Goal: Task Accomplishment & Management: Manage account settings

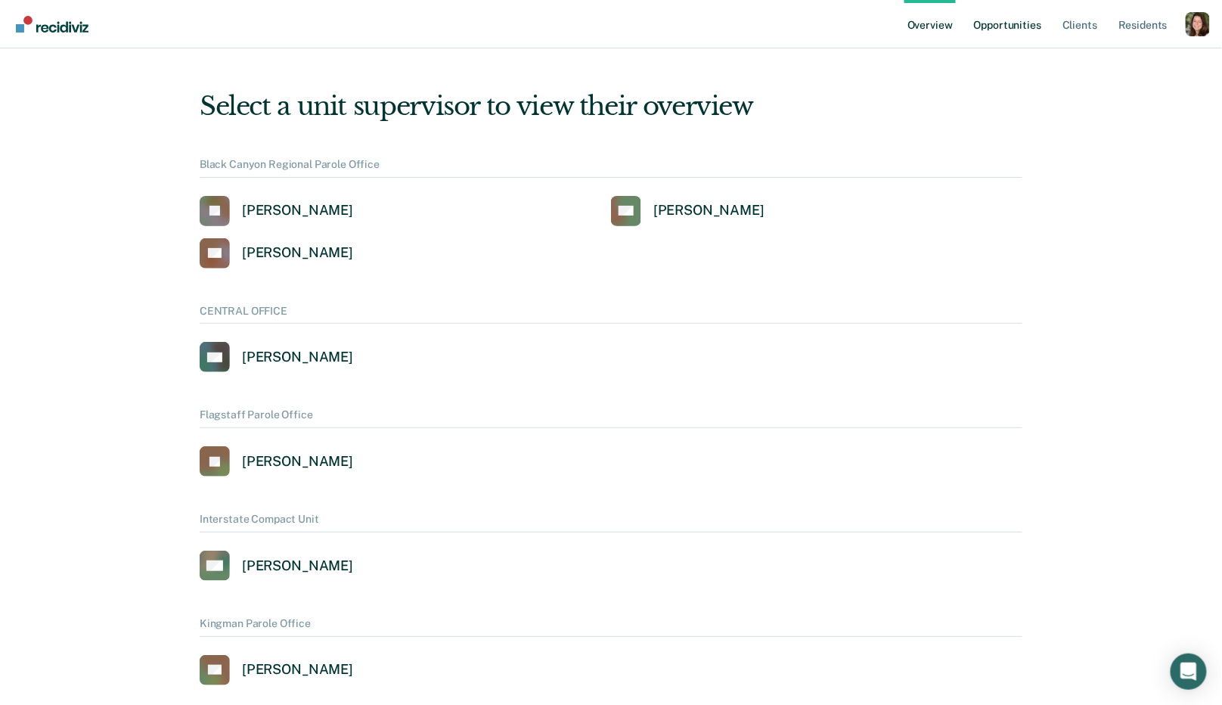
click at [995, 26] on link "Opportunities" at bounding box center [1007, 24] width 73 height 48
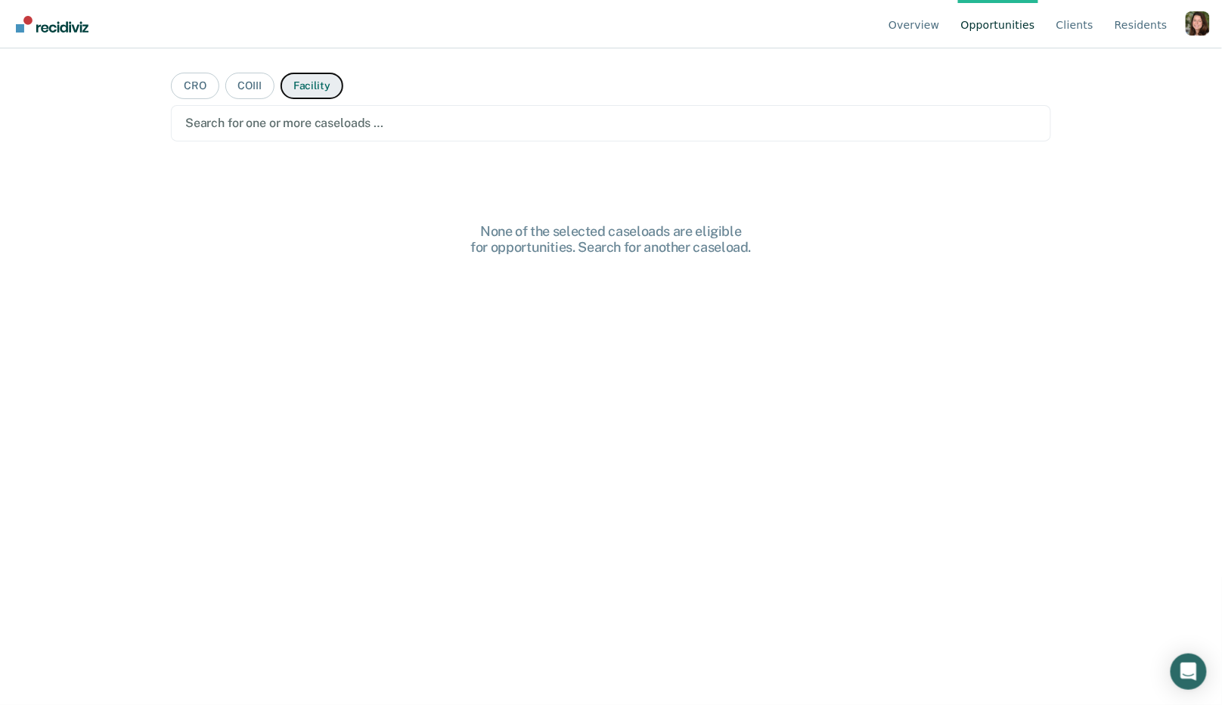
click at [306, 90] on button "Facility" at bounding box center [311, 86] width 63 height 26
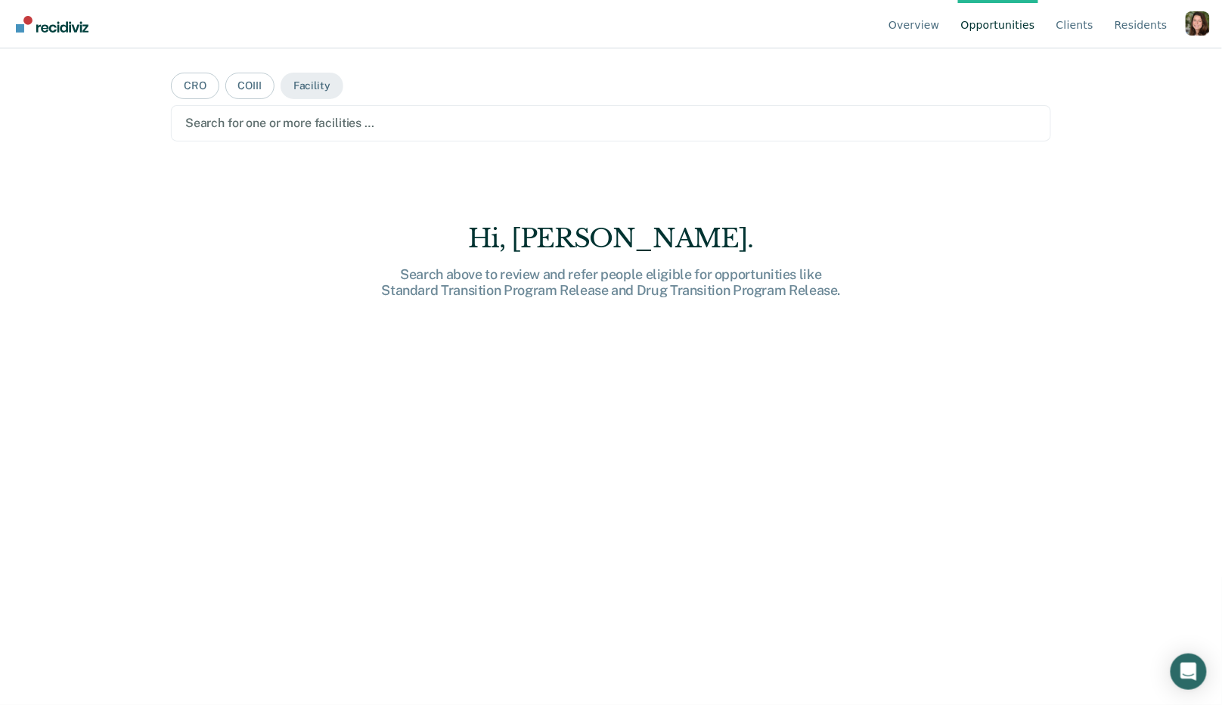
click at [306, 128] on div at bounding box center [610, 122] width 851 height 17
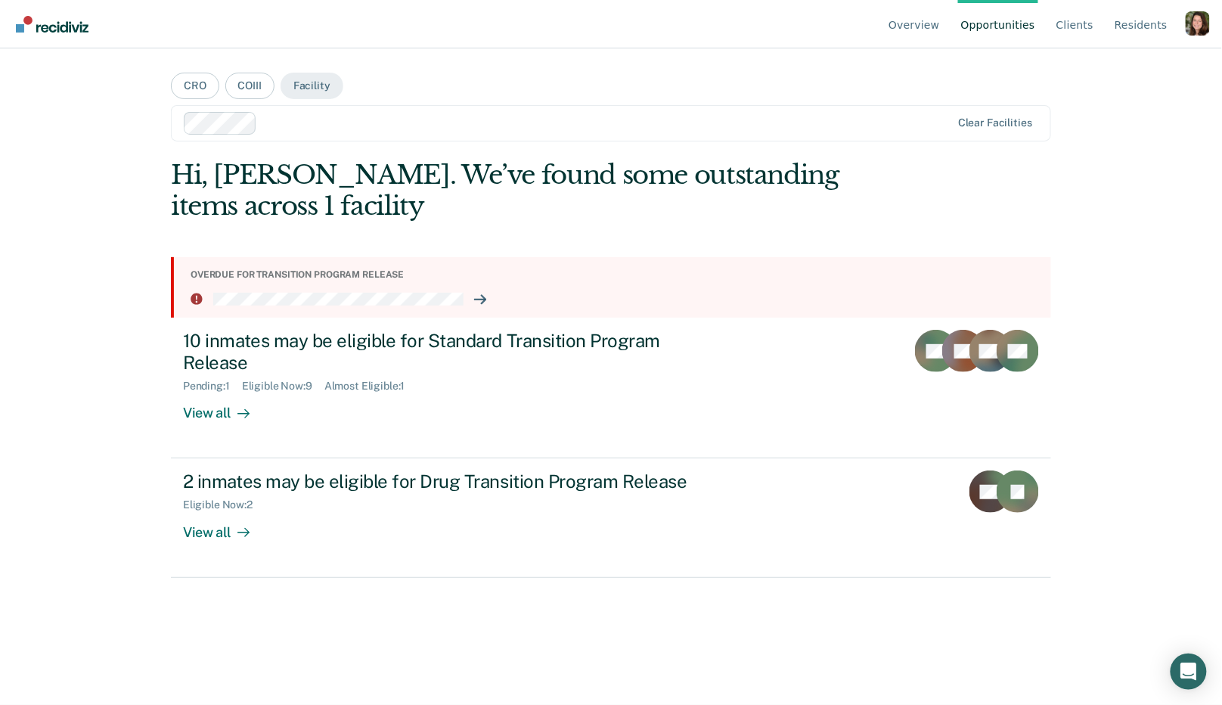
click at [1194, 17] on div "Profile dropdown button" at bounding box center [1197, 23] width 24 height 24
click at [1098, 64] on link "Profile" at bounding box center [1137, 70] width 98 height 13
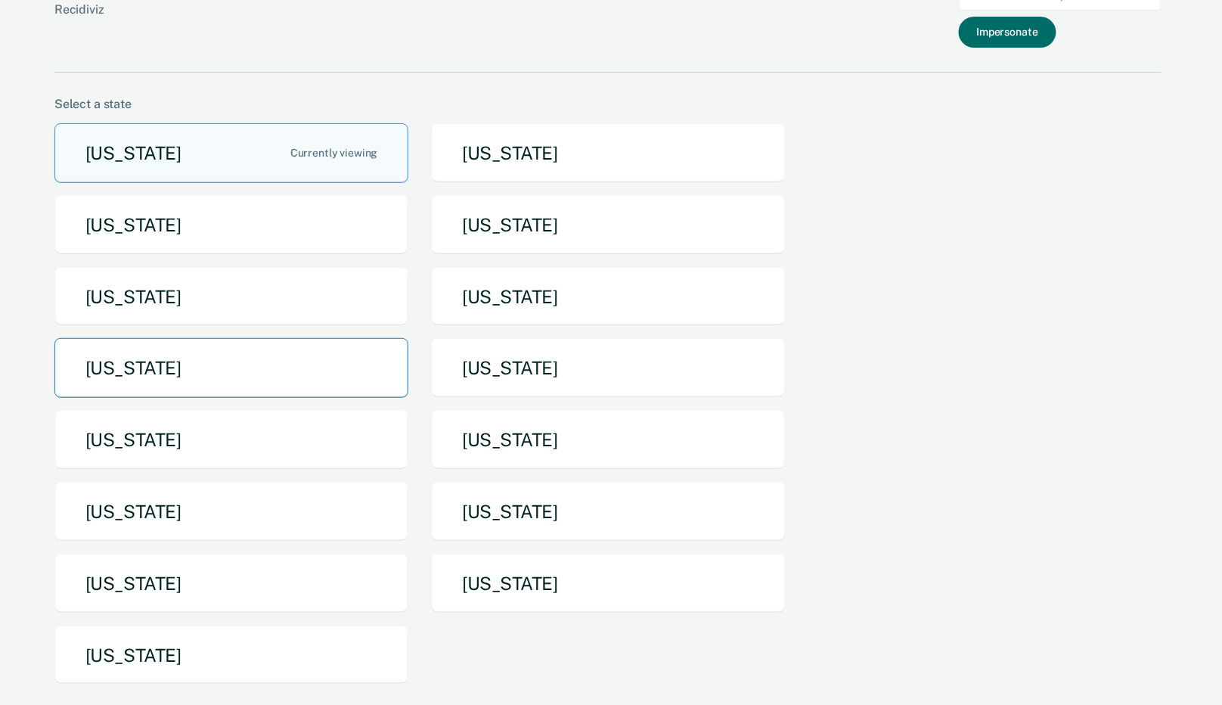
scroll to position [42, 0]
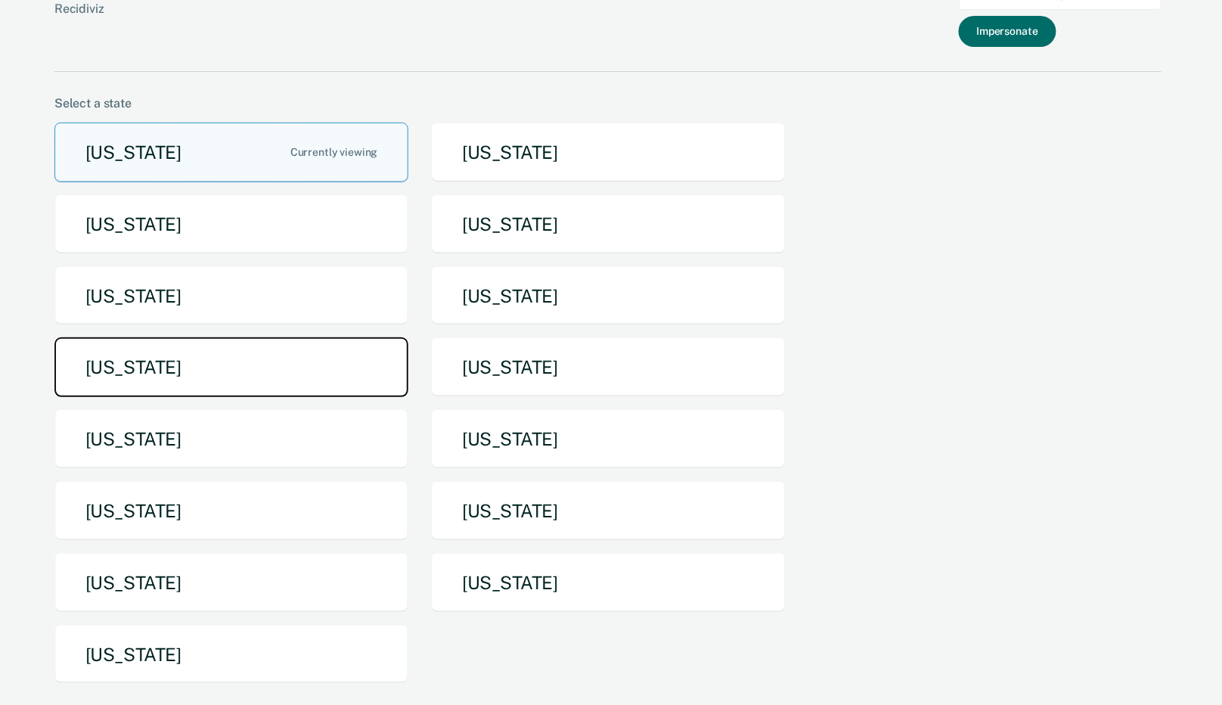
click at [245, 365] on button "[US_STATE]" at bounding box center [231, 367] width 354 height 60
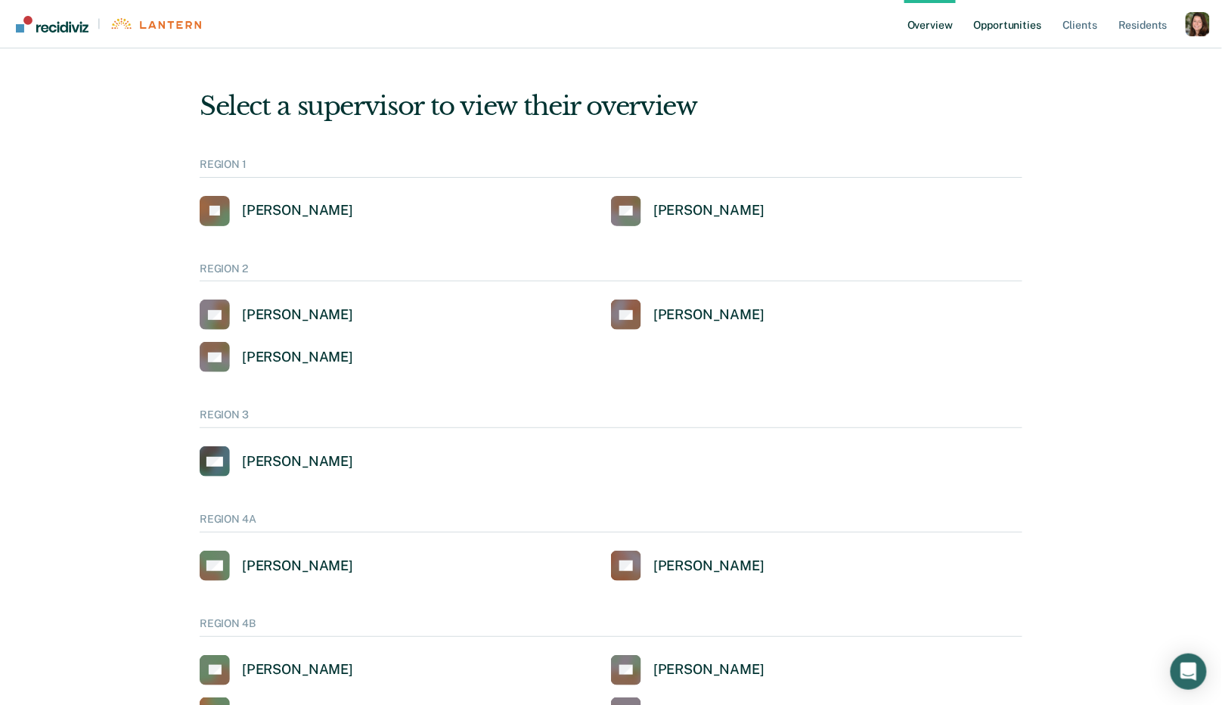
click at [1009, 5] on link "Opportunities" at bounding box center [1007, 24] width 73 height 48
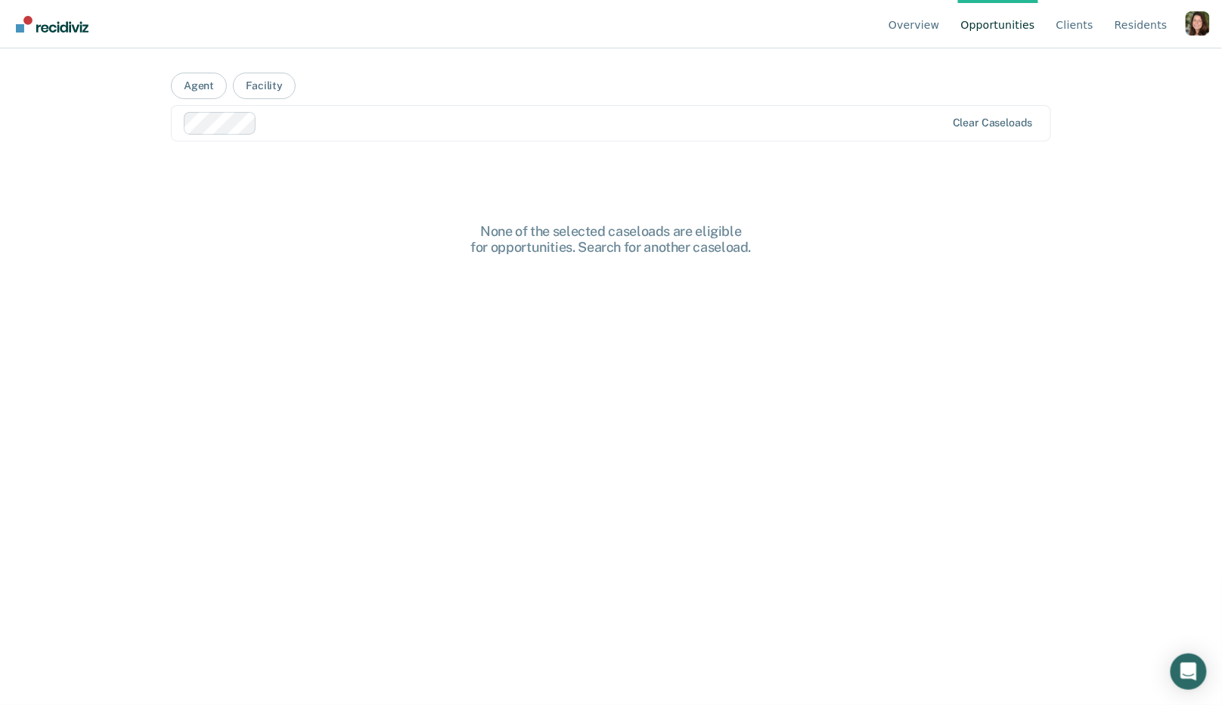
click at [1009, 20] on link "Opportunities" at bounding box center [998, 24] width 80 height 48
click at [302, 132] on div "Search for one or more caseloads …" at bounding box center [611, 123] width 854 height 20
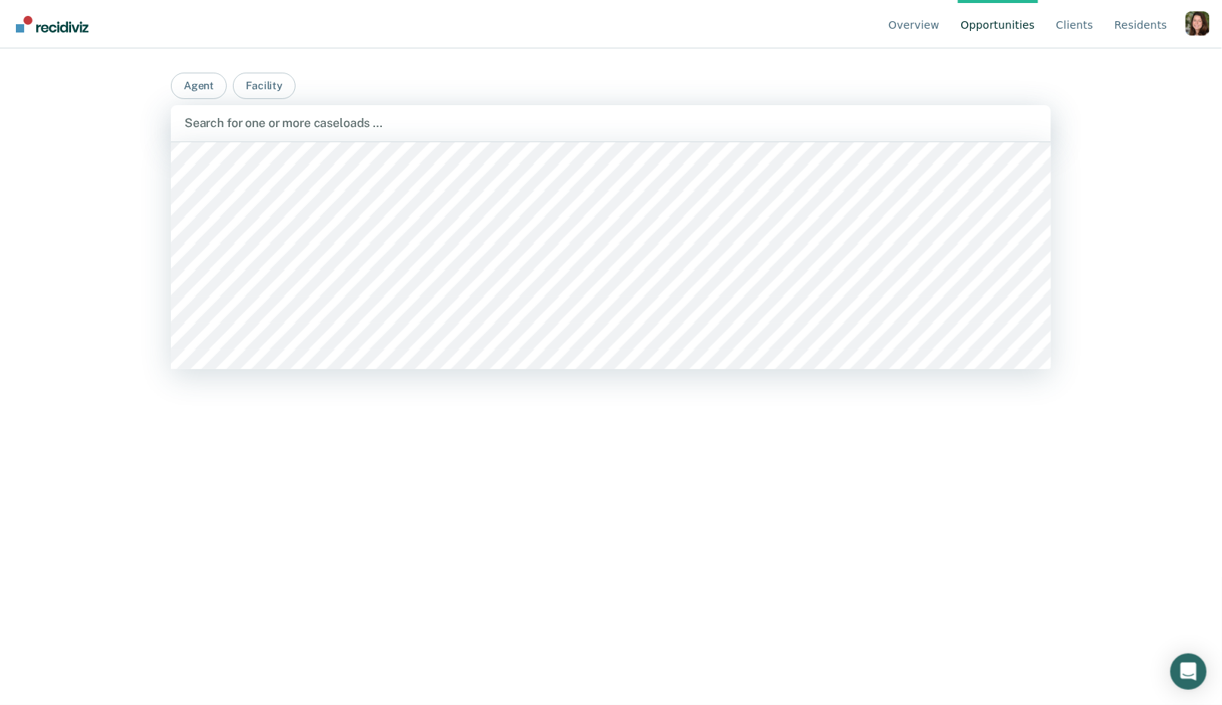
scroll to position [3754, 0]
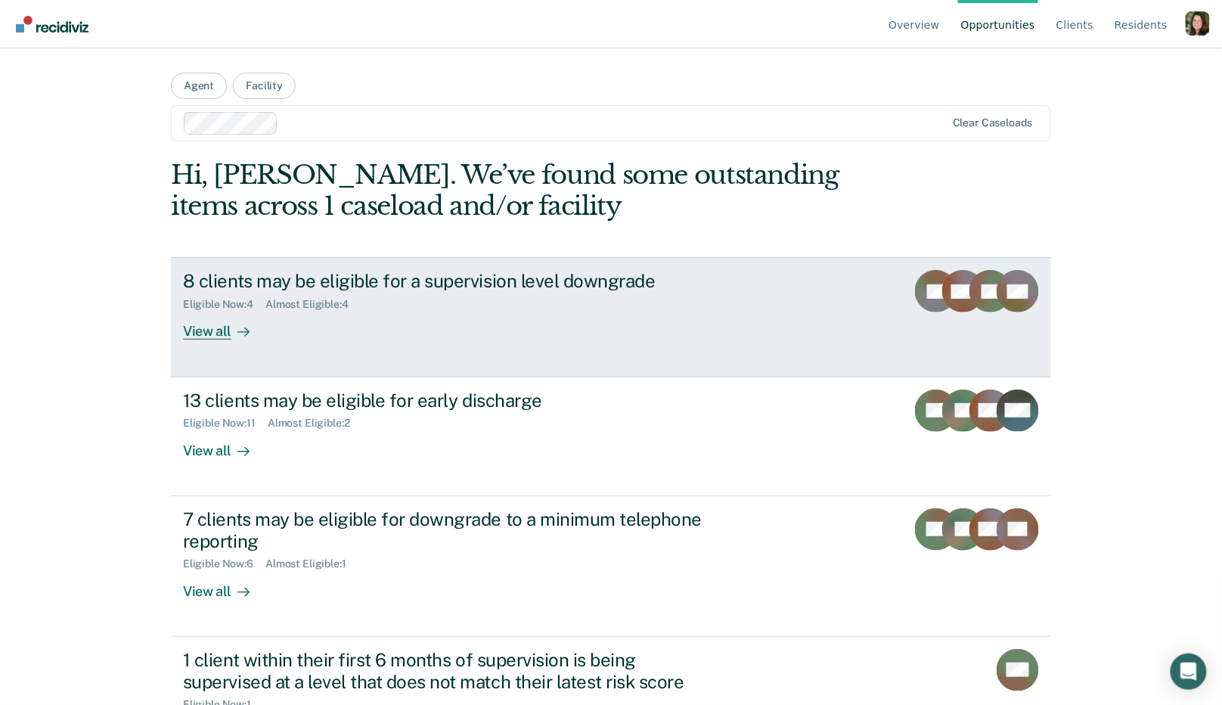
click at [403, 331] on div "8 clients may be eligible for a supervision level downgrade Eligible Now : 4 Al…" at bounding box center [466, 305] width 567 height 70
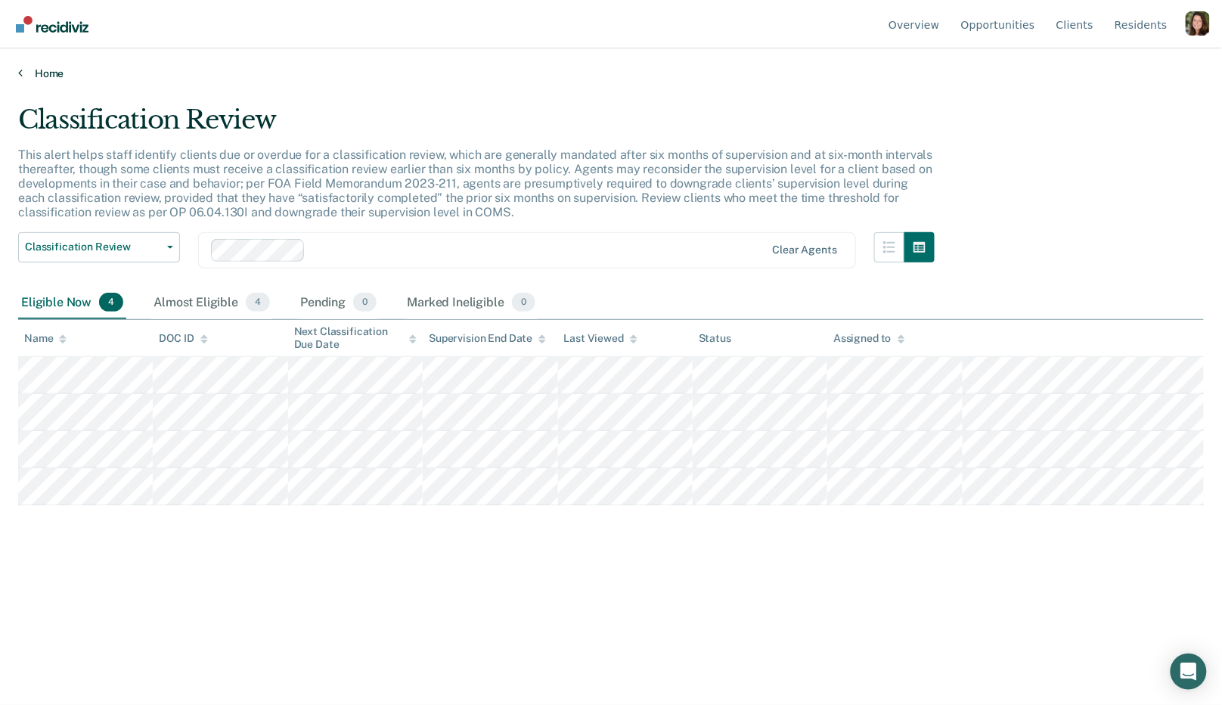
click at [56, 75] on link "Home" at bounding box center [610, 74] width 1185 height 14
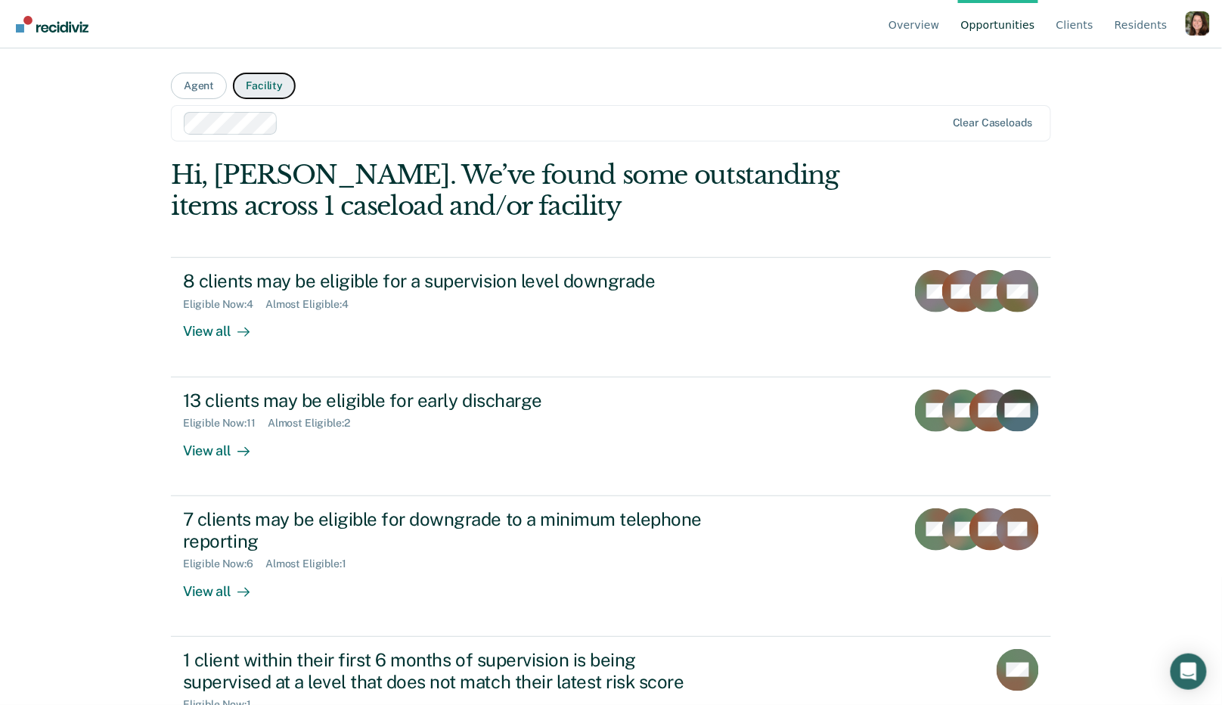
click at [268, 87] on button "Facility" at bounding box center [264, 86] width 63 height 26
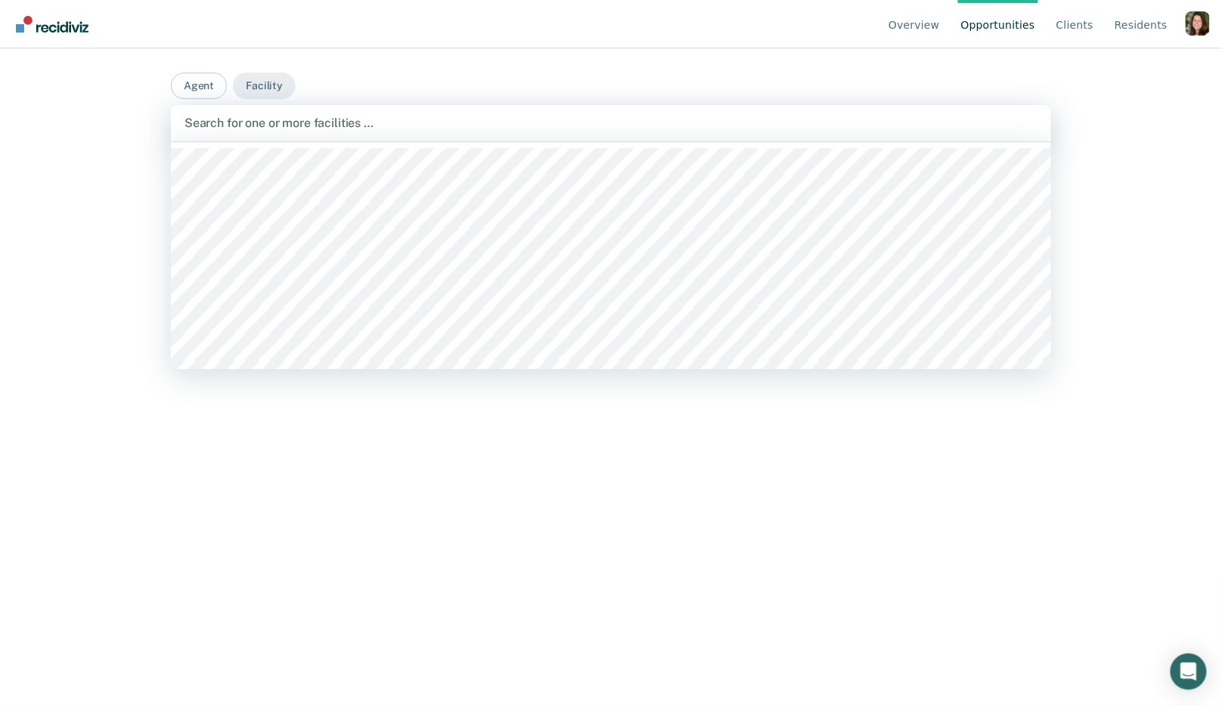
click at [274, 122] on div at bounding box center [610, 122] width 853 height 17
click at [277, 249] on div at bounding box center [611, 255] width 880 height 227
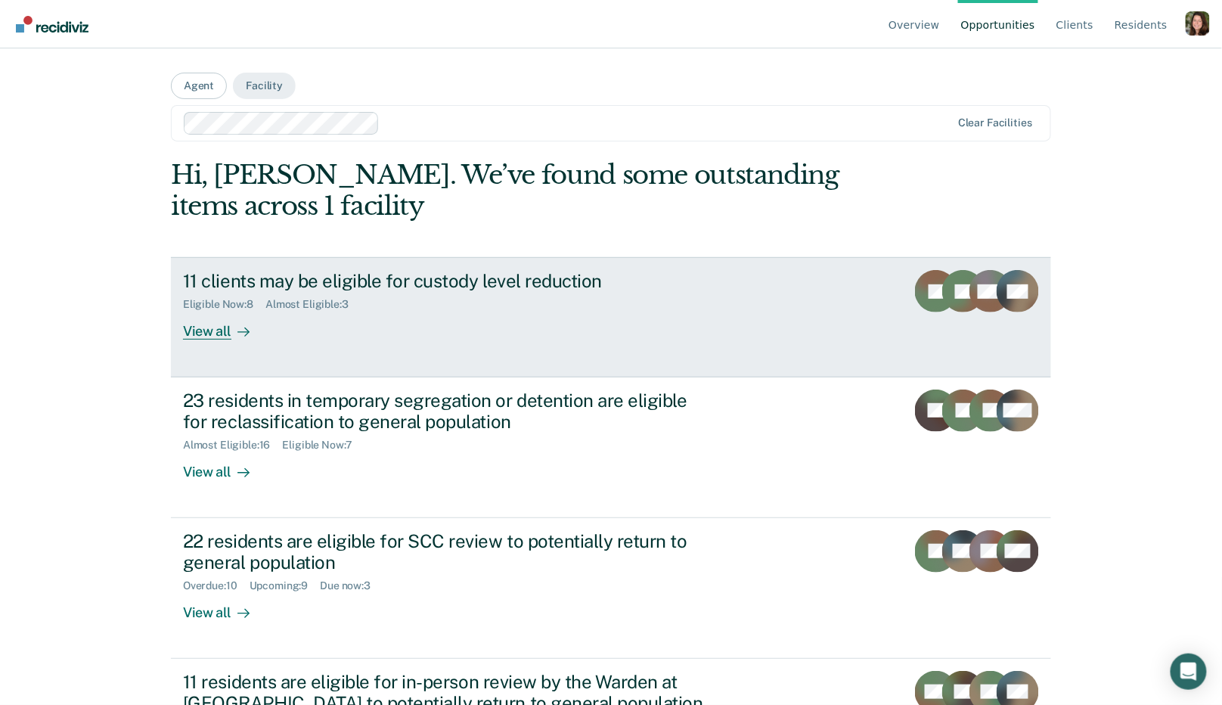
click at [395, 352] on link "11 clients may be eligible for custody level reduction Eligible Now : 8 Almost …" at bounding box center [611, 316] width 880 height 119
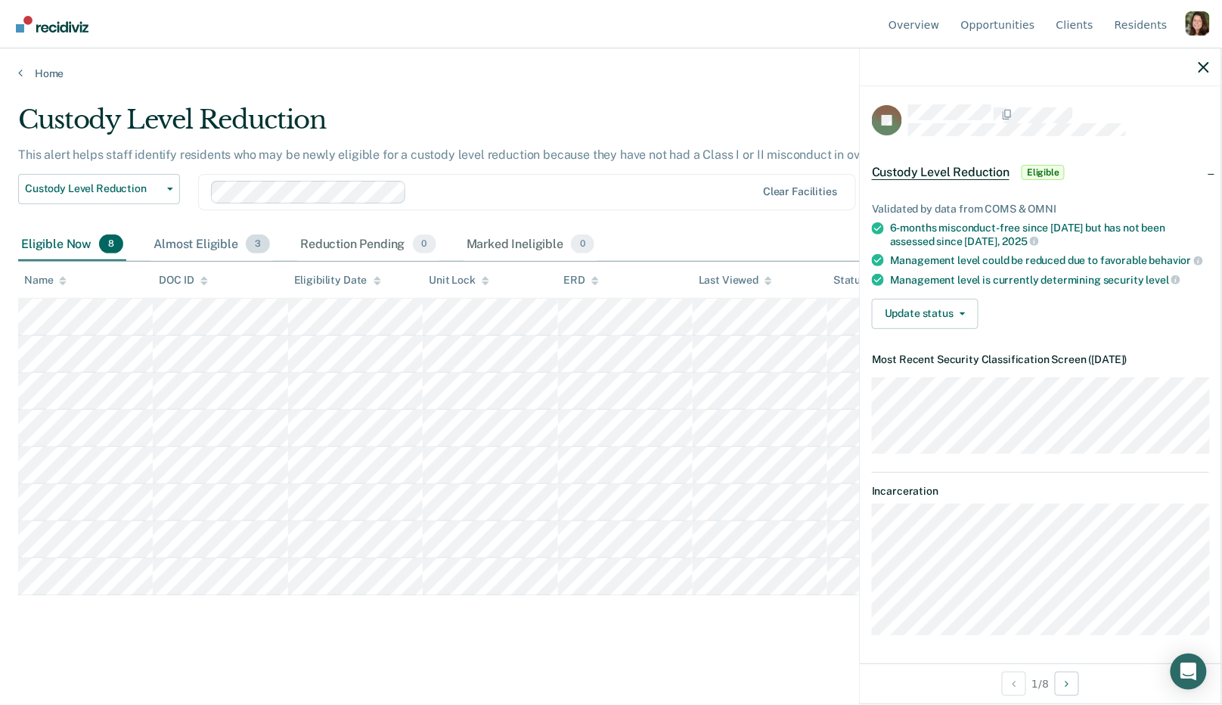
click at [217, 249] on div "Almost Eligible 3" at bounding box center [211, 244] width 122 height 33
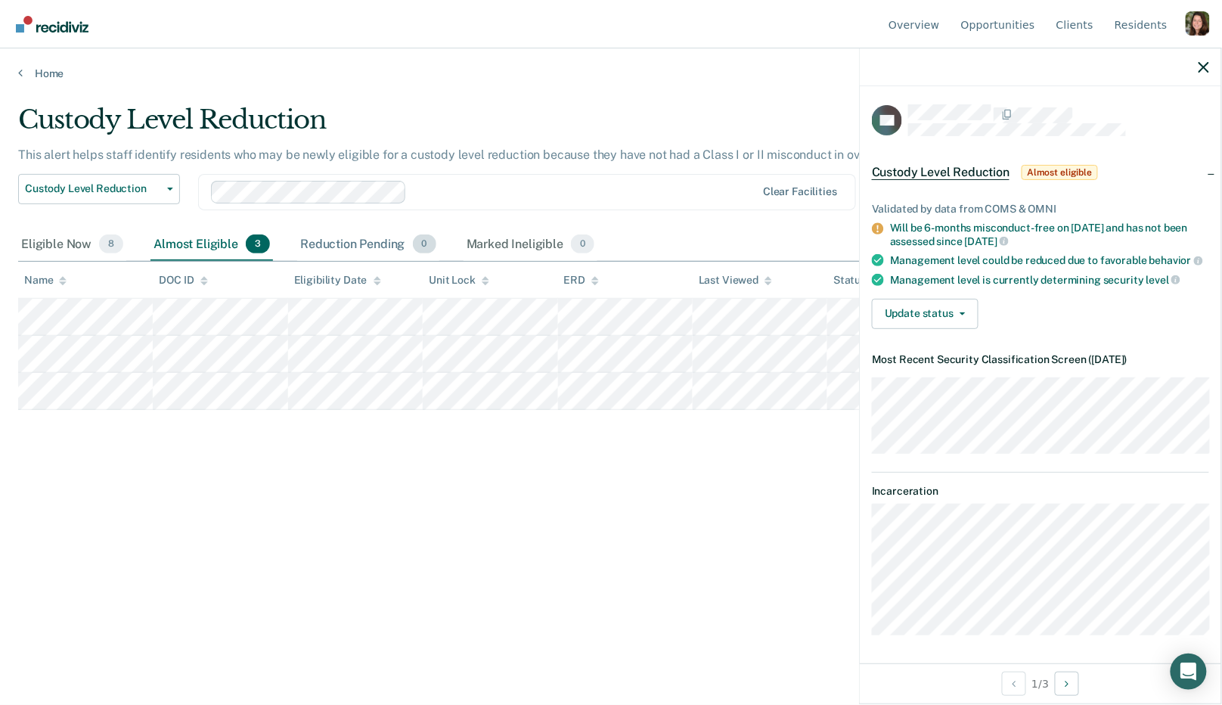
click at [382, 238] on div "Reduction Pending 0" at bounding box center [368, 244] width 142 height 33
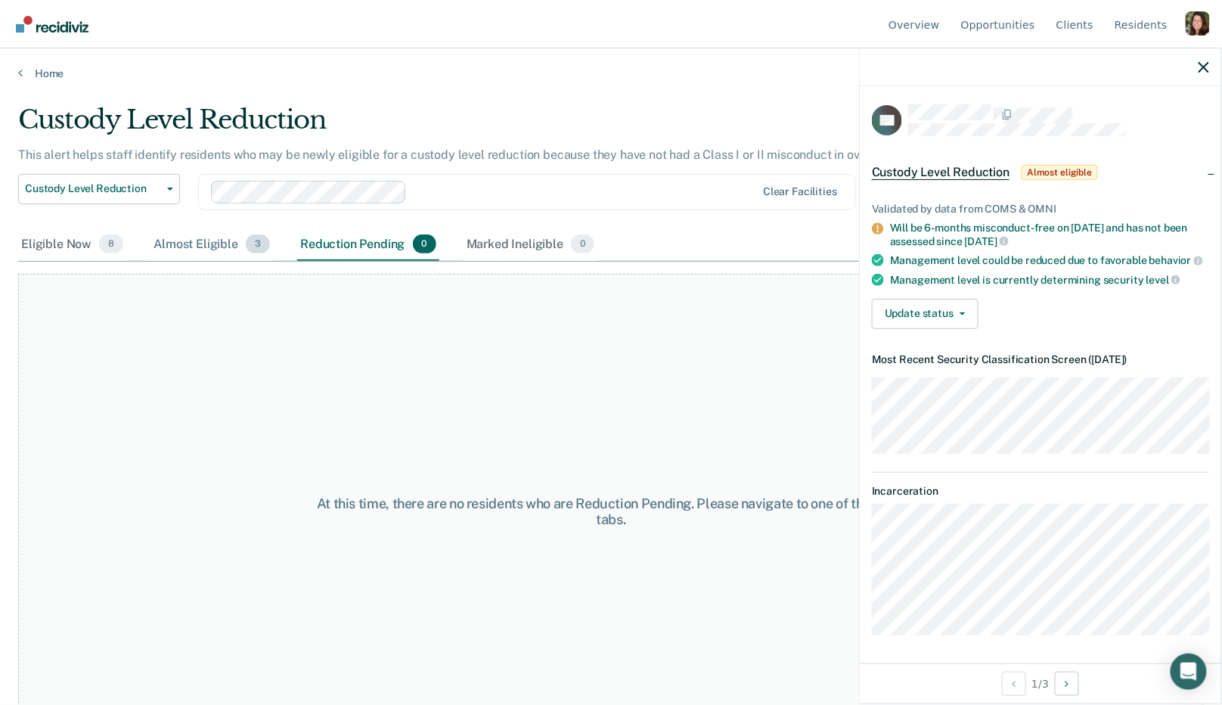
click at [200, 240] on div "Almost Eligible 3" at bounding box center [211, 244] width 122 height 33
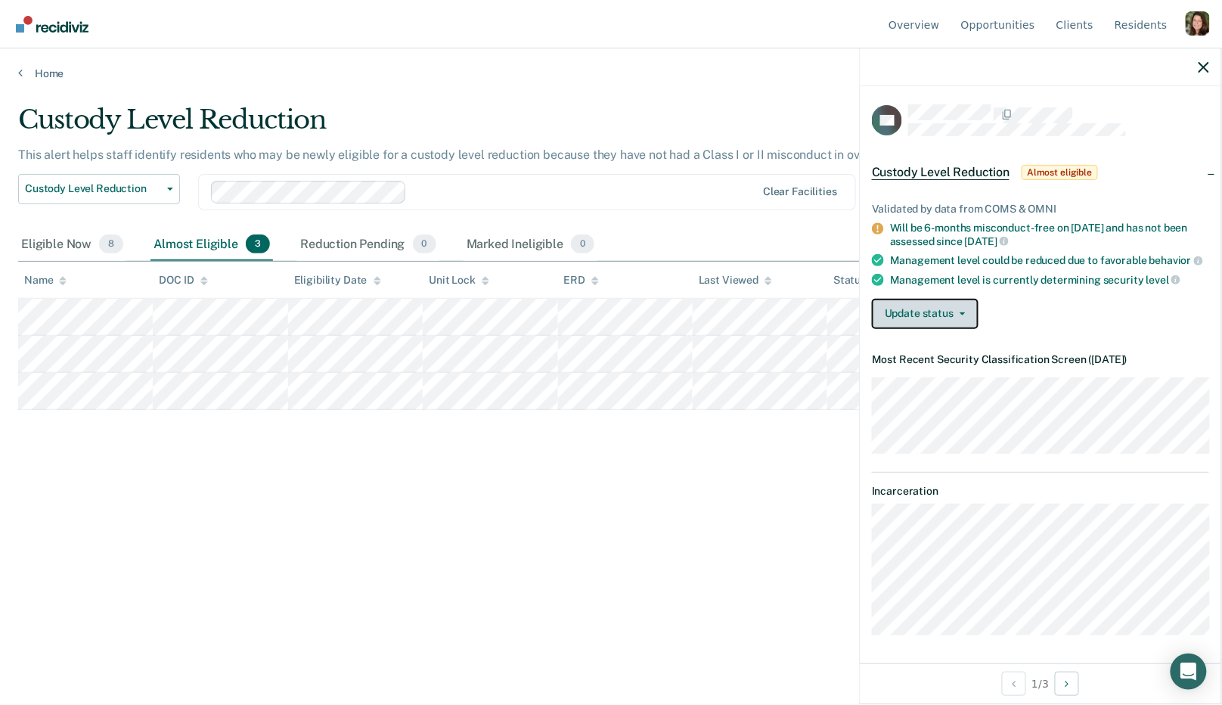
click at [928, 308] on button "Update status" at bounding box center [925, 314] width 107 height 30
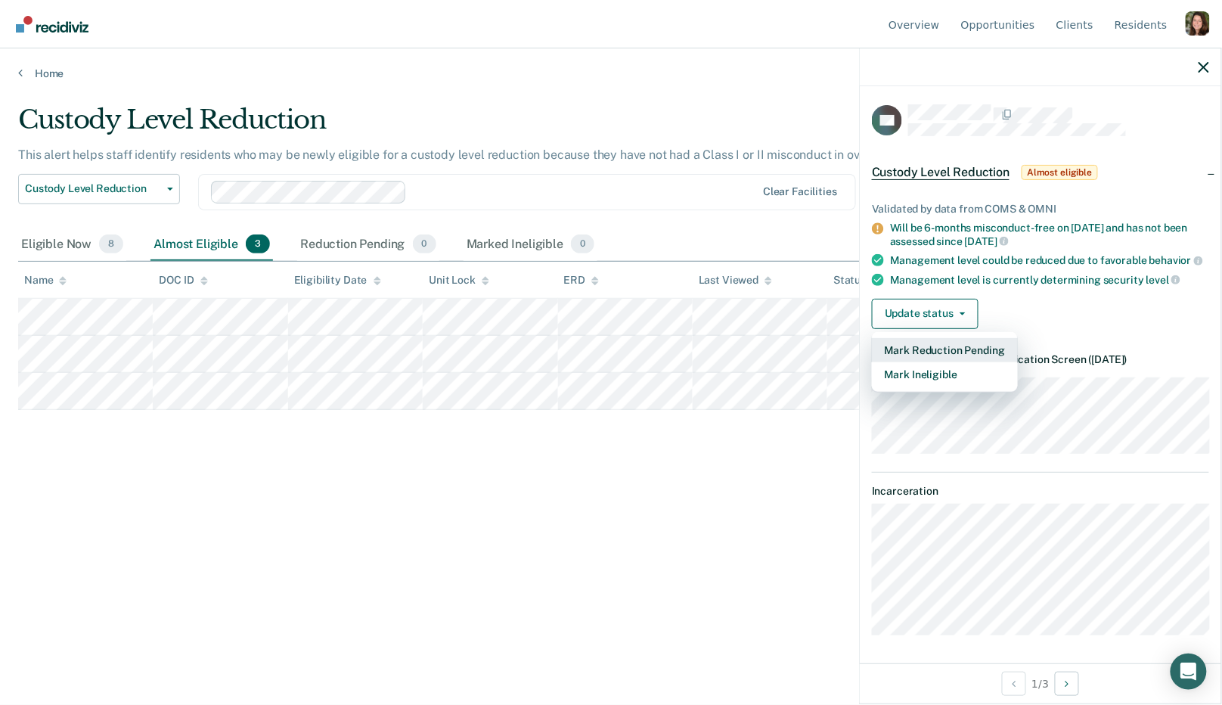
click at [955, 347] on button "Mark Reduction Pending" at bounding box center [945, 350] width 146 height 24
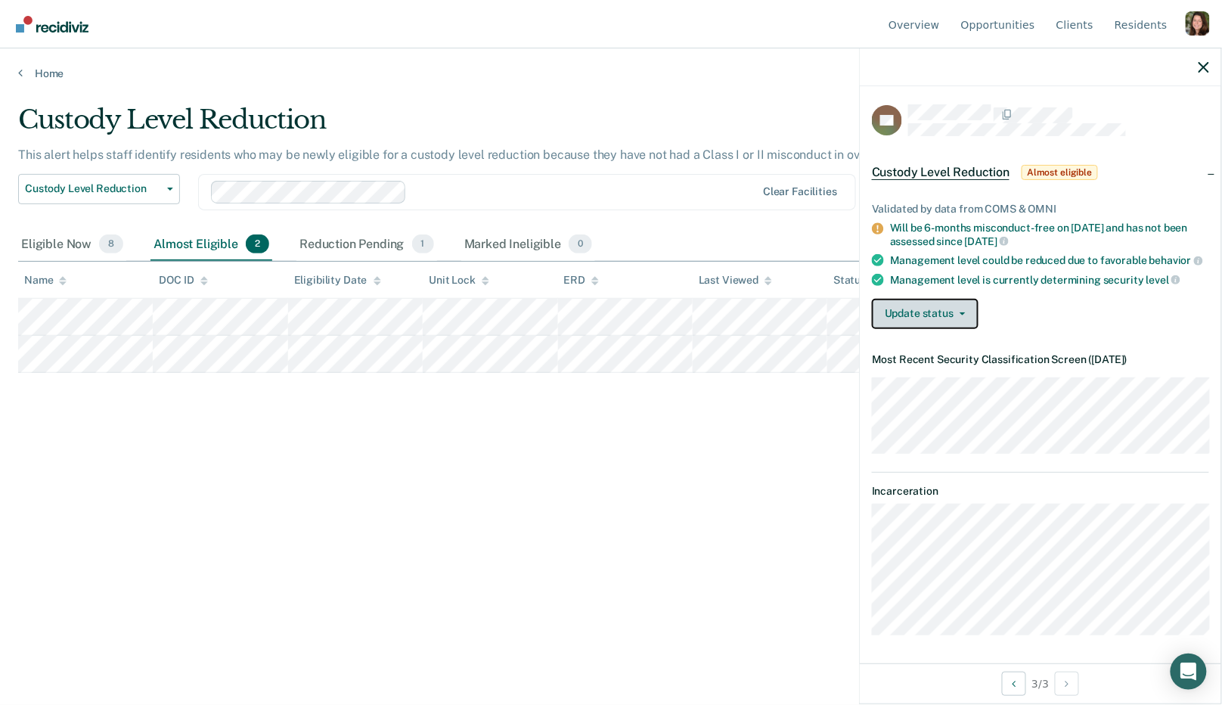
click at [903, 318] on button "Update status" at bounding box center [925, 314] width 107 height 30
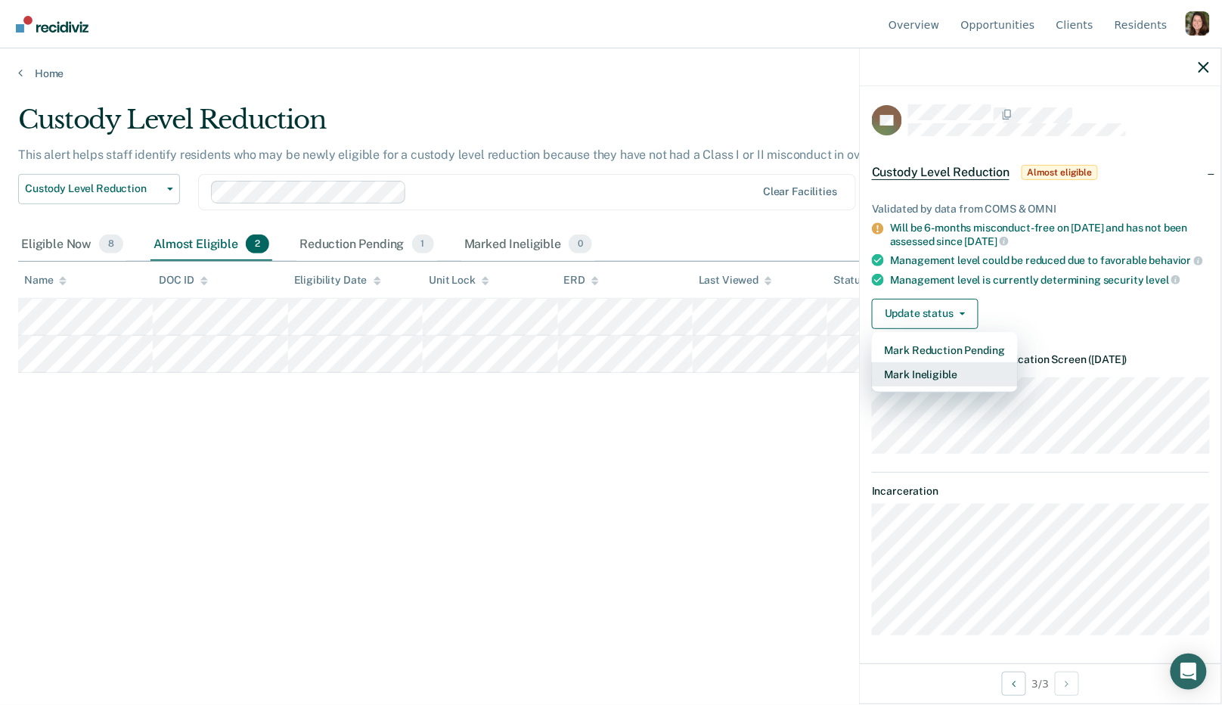
click at [922, 374] on button "Mark Ineligible" at bounding box center [945, 374] width 146 height 24
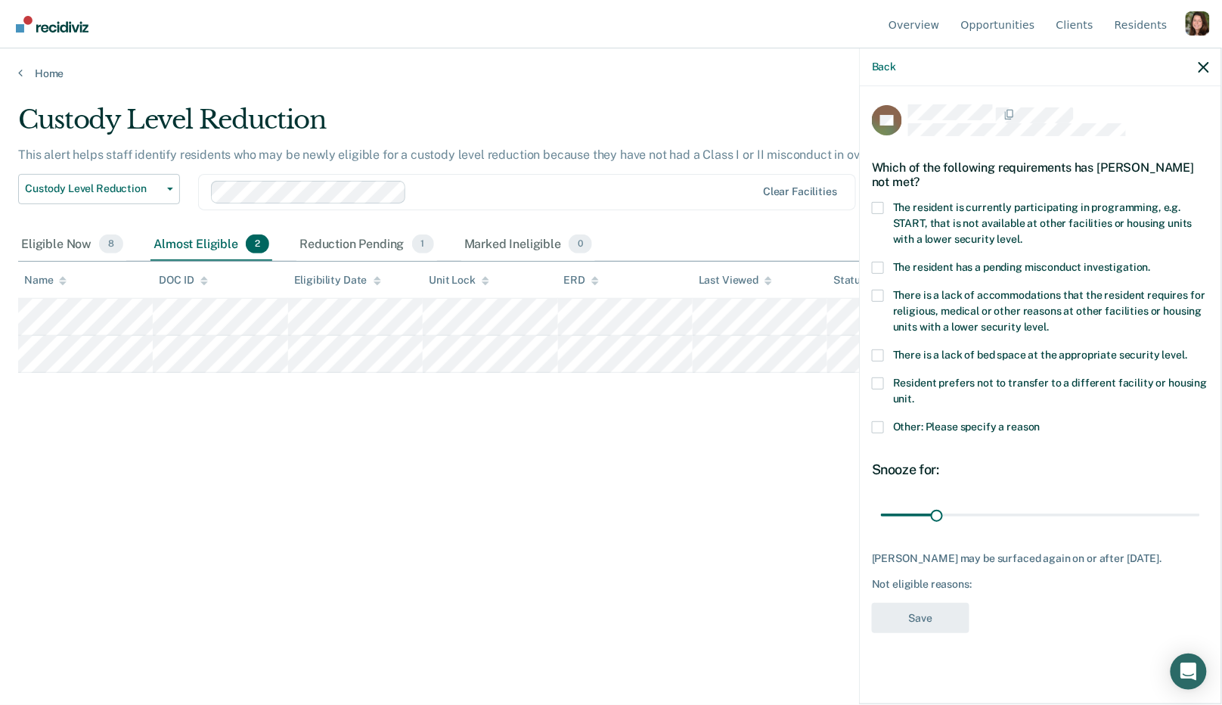
click at [889, 216] on label "The resident is currently participating in programming, e.g. START, that is not…" at bounding box center [1040, 226] width 337 height 48
click at [1022, 234] on input "The resident is currently participating in programming, e.g. START, that is not…" at bounding box center [1022, 234] width 0 height 0
drag, startPoint x: 937, startPoint y: 507, endPoint x: 1006, endPoint y: 512, distance: 68.9
type input "71"
click at [1006, 512] on input "range" at bounding box center [1040, 514] width 319 height 26
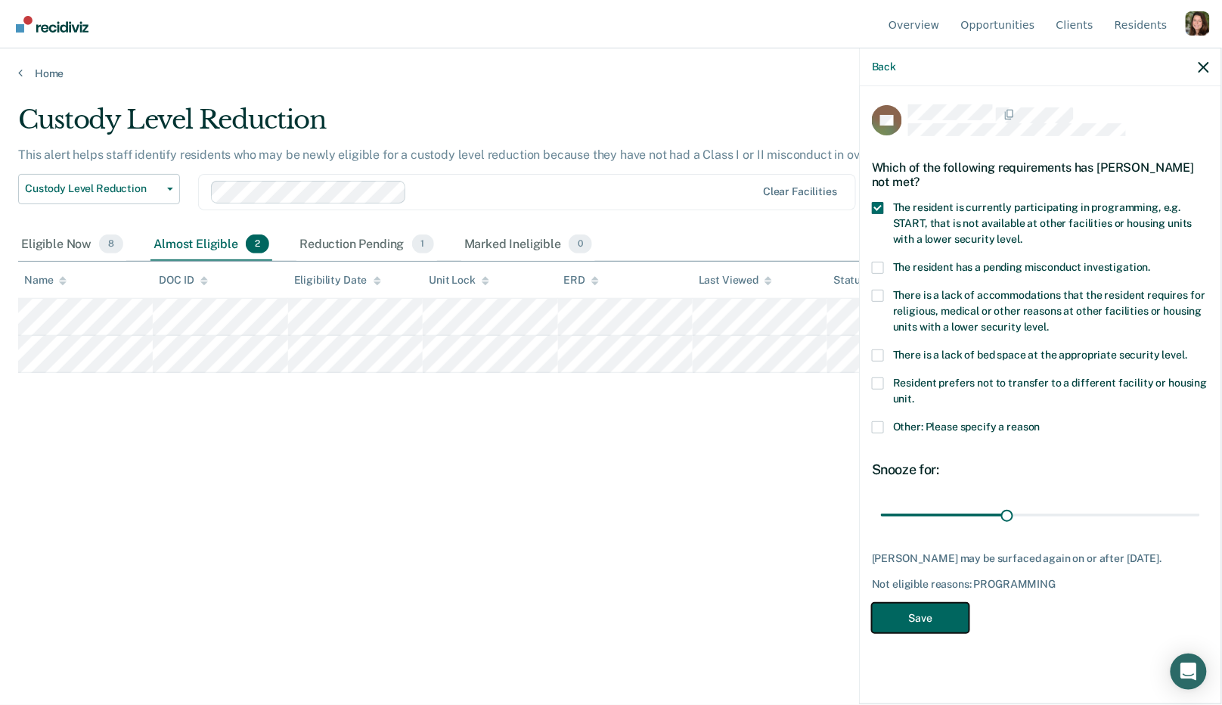
click at [922, 621] on button "Save" at bounding box center [921, 618] width 98 height 31
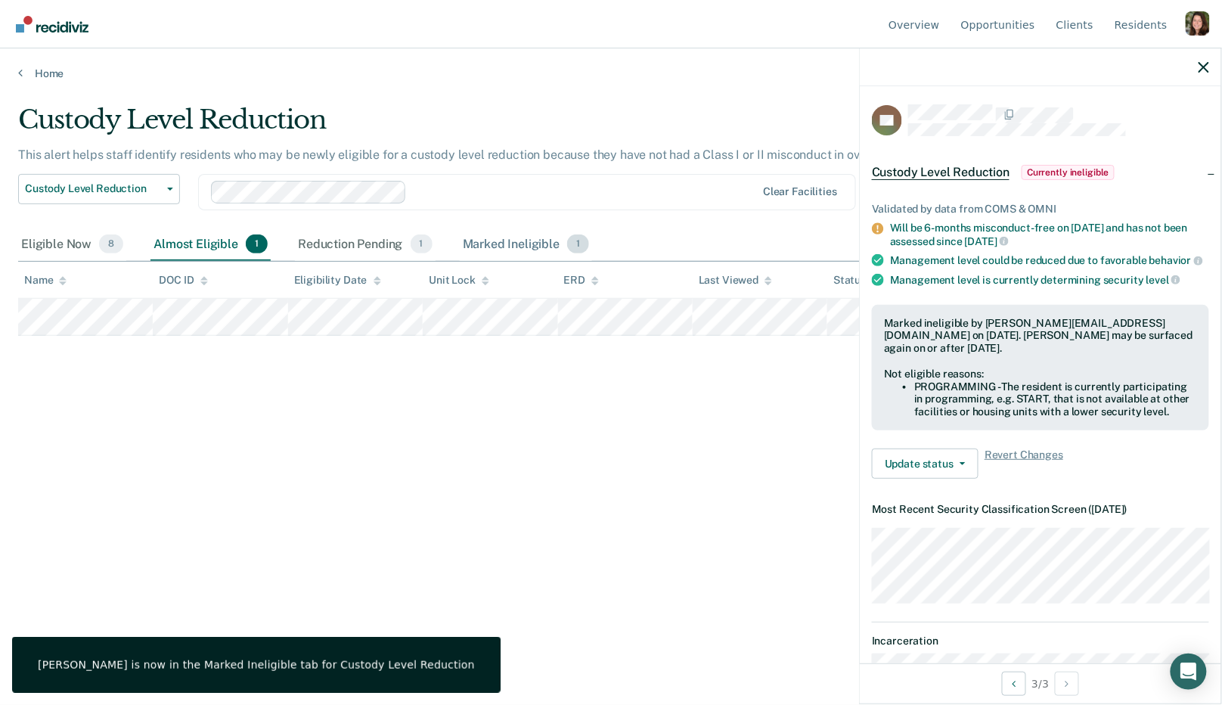
click at [525, 240] on div "Marked Ineligible 1" at bounding box center [526, 244] width 133 height 33
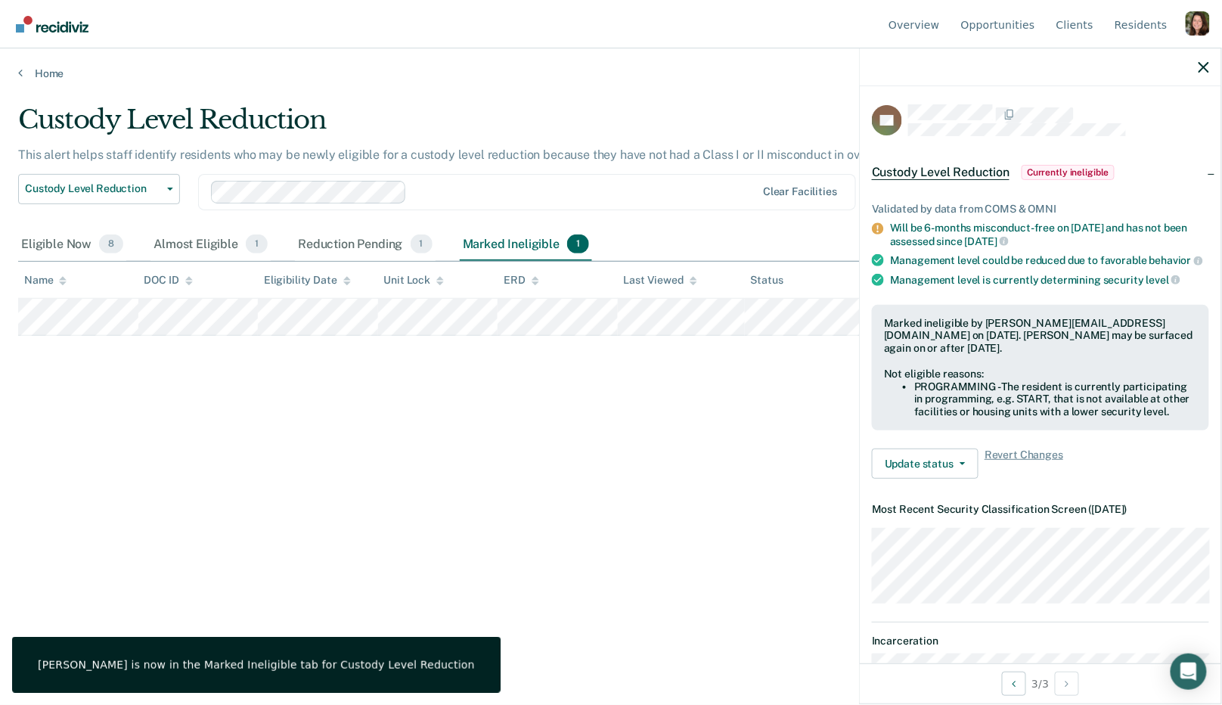
click at [564, 377] on div "Custody Level Reduction This alert helps staff identify residents who may be ne…" at bounding box center [610, 347] width 1185 height 487
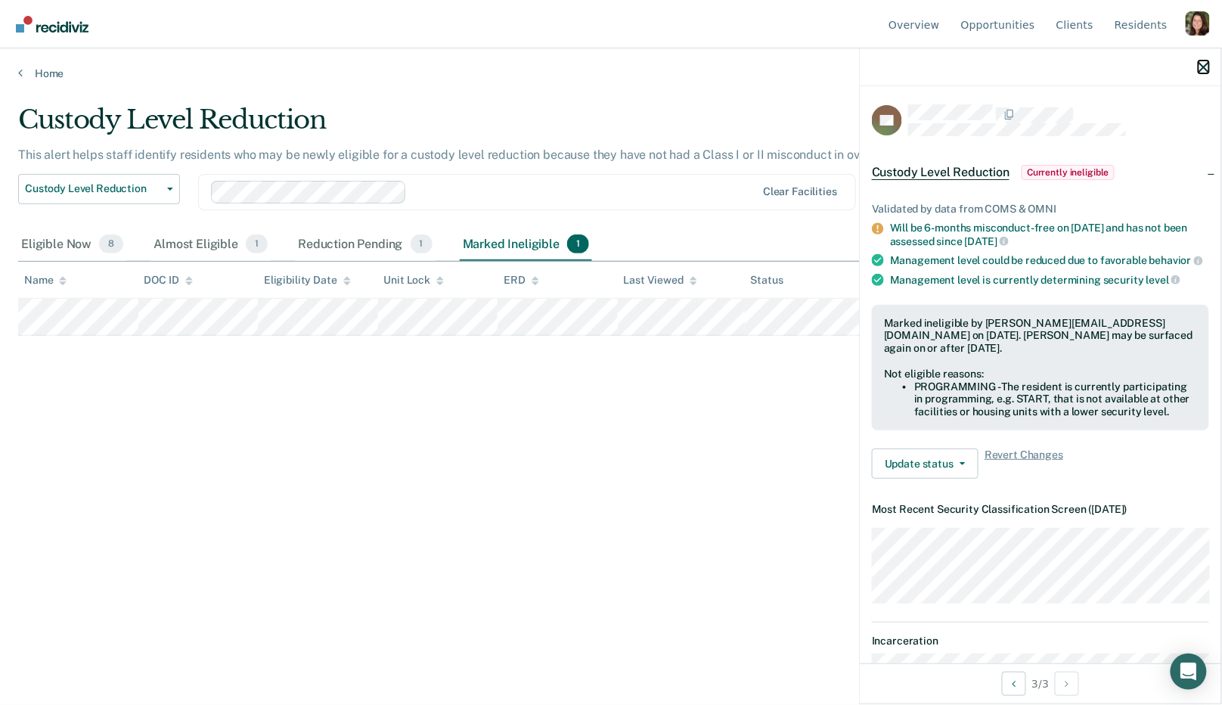
click at [1200, 64] on icon "button" at bounding box center [1203, 67] width 11 height 11
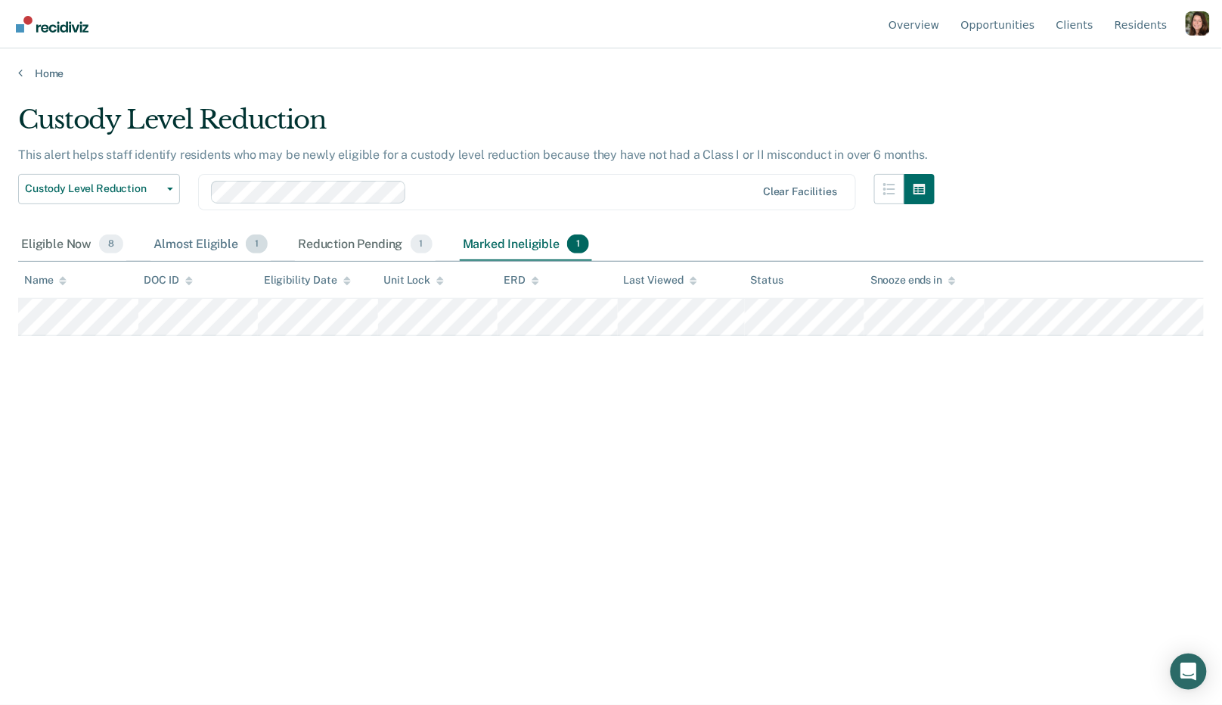
click at [153, 253] on div "Almost Eligible 1" at bounding box center [210, 244] width 120 height 33
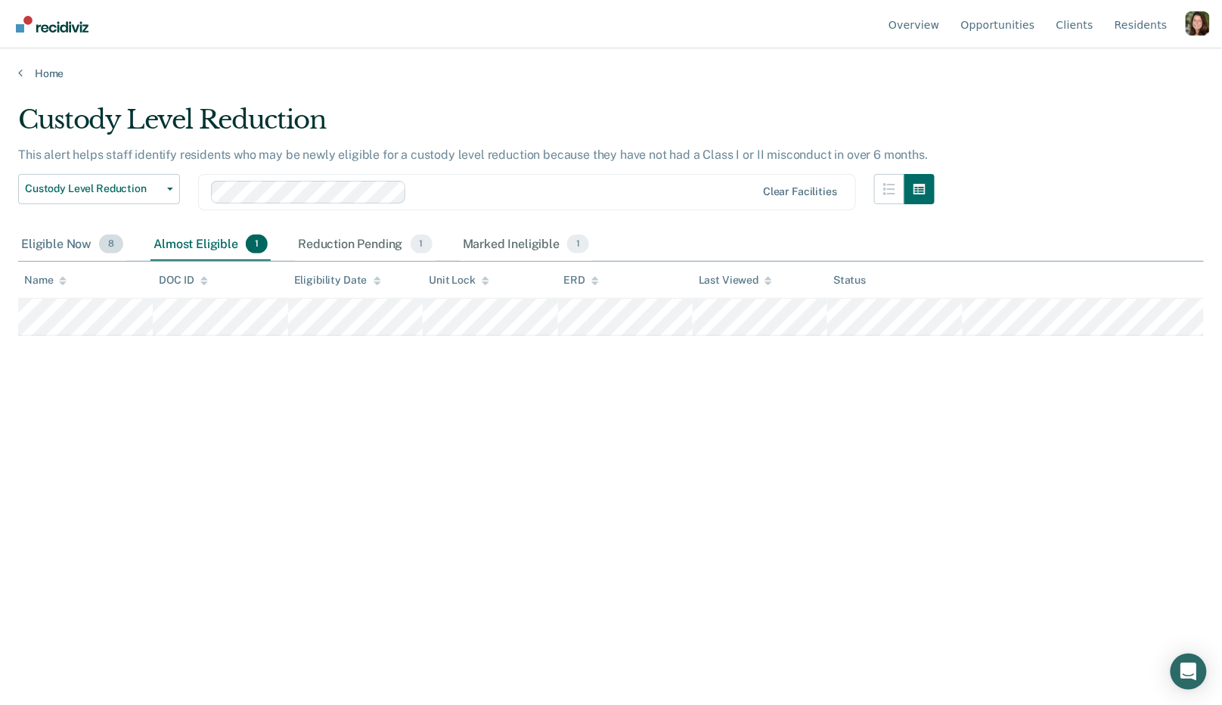
click at [77, 256] on div "Eligible Now 8" at bounding box center [72, 244] width 108 height 33
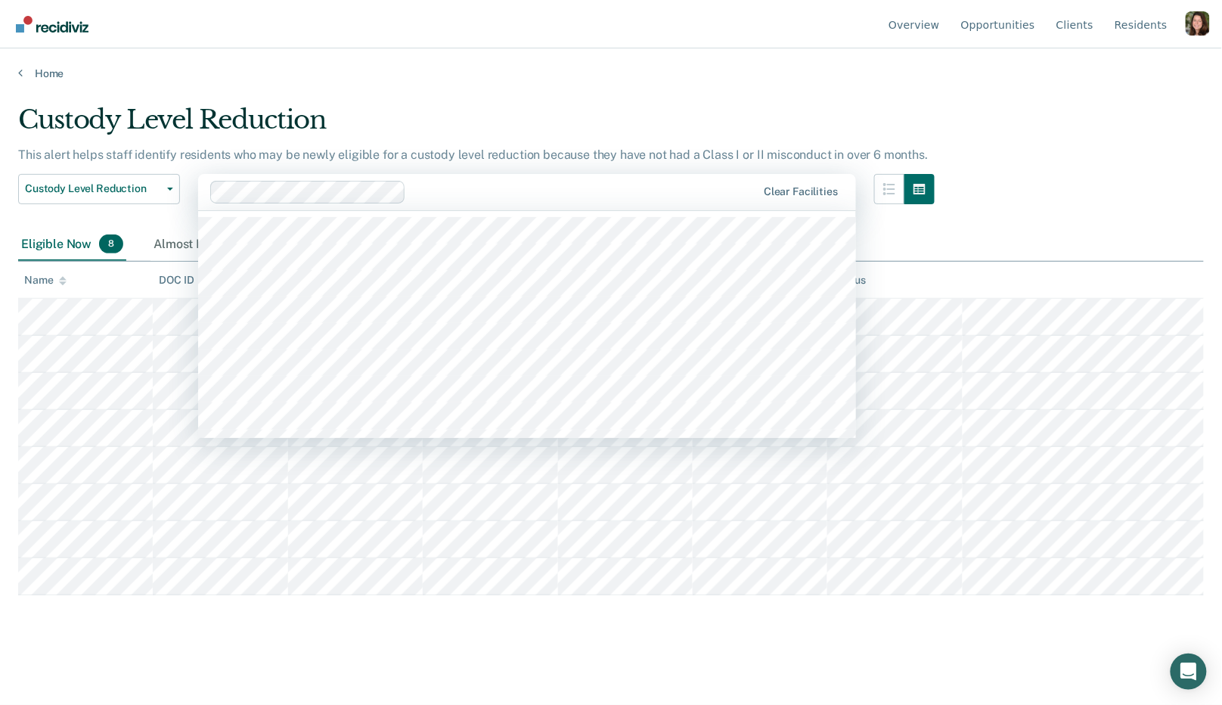
scroll to position [503, 0]
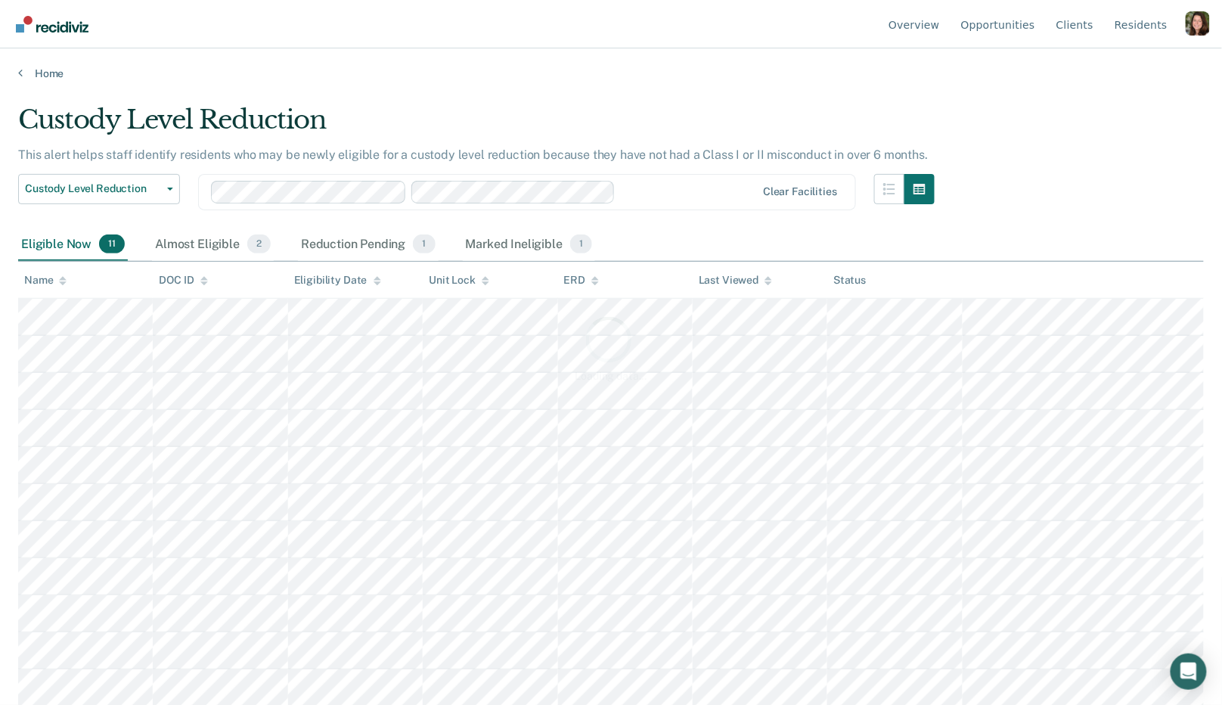
click at [390, 195] on div "Loading data..." at bounding box center [610, 347] width 1185 height 487
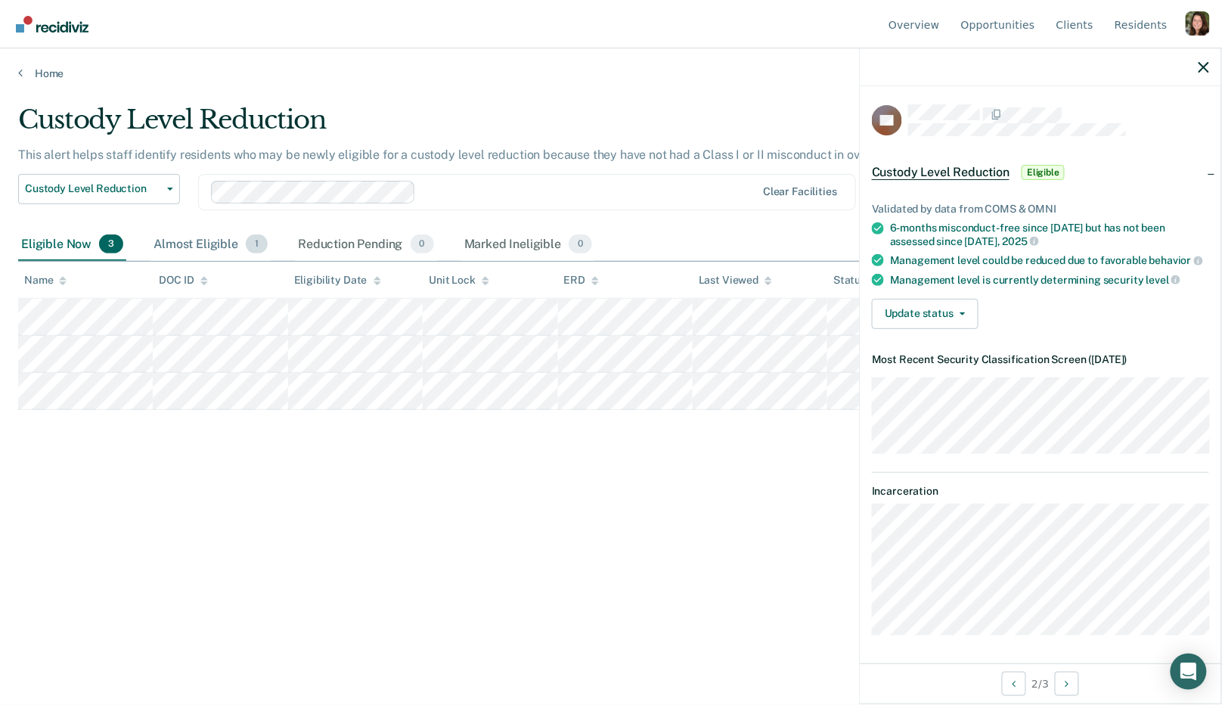
click at [246, 246] on span "1" at bounding box center [257, 244] width 22 height 20
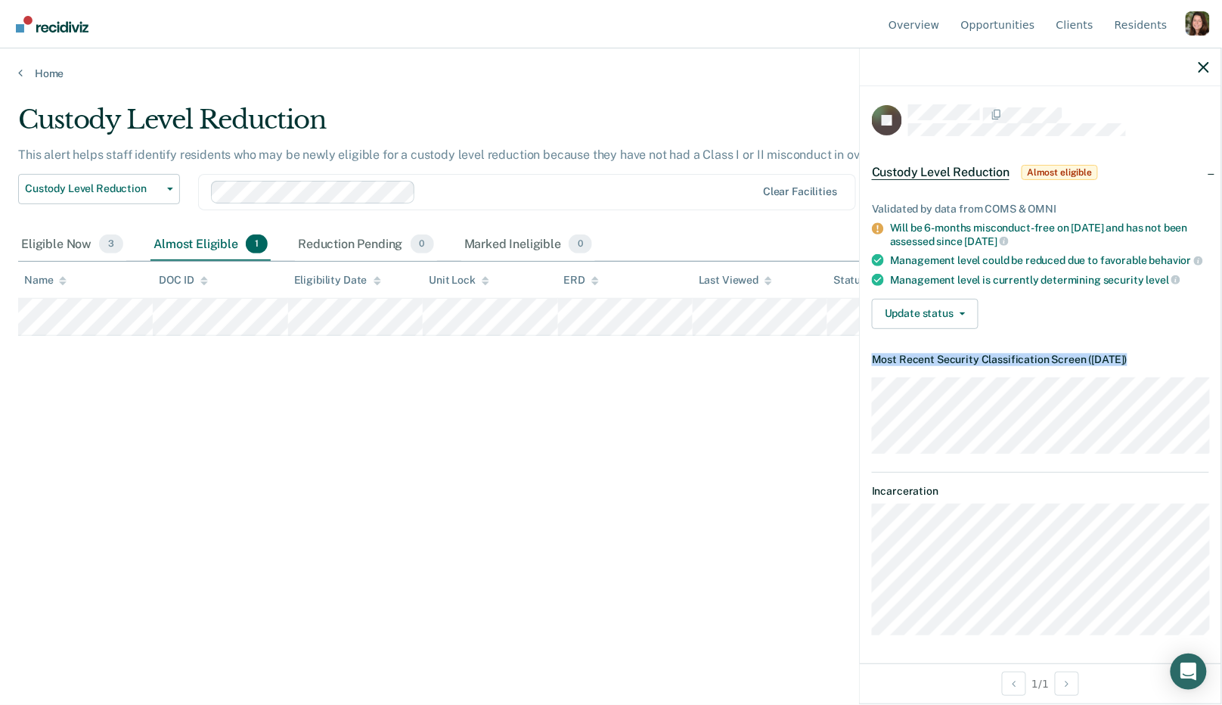
click at [1092, 454] on article "EJ Custody Level Reduction Almost eligible Validated by data from COMS & OMNI W…" at bounding box center [1040, 369] width 337 height 531
click at [349, 249] on div "Reduction Pending 0" at bounding box center [366, 244] width 142 height 33
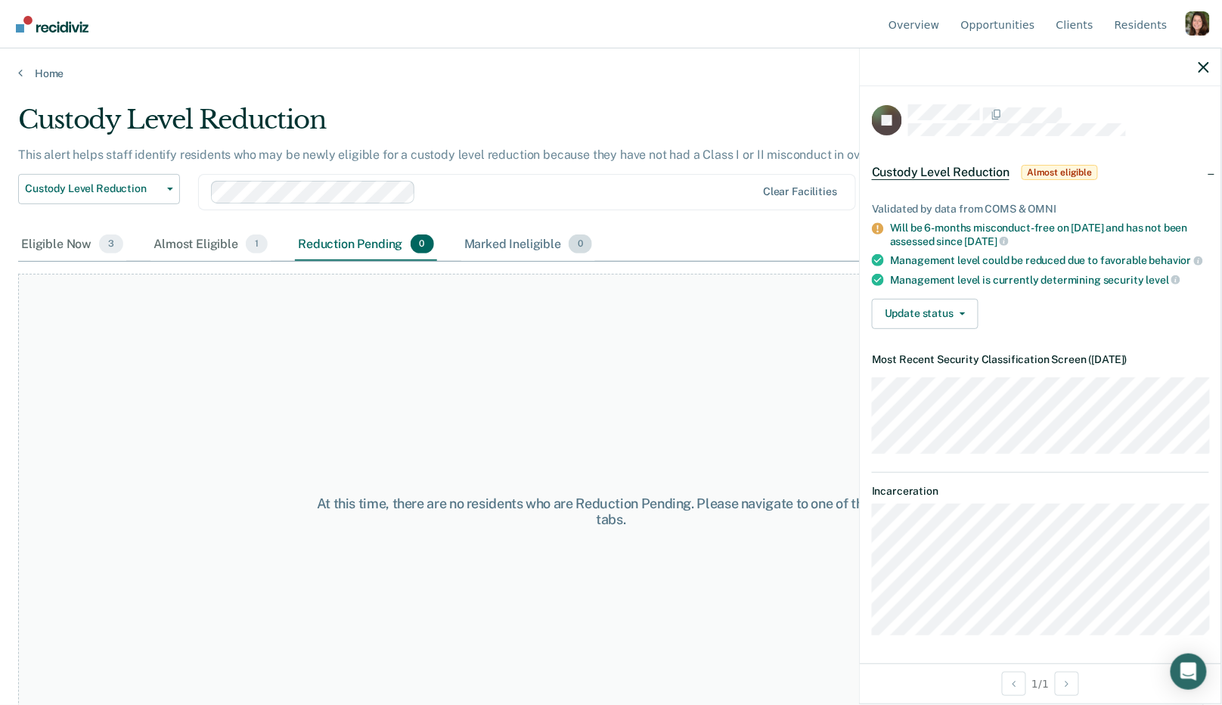
click at [488, 249] on div "Marked Ineligible 0" at bounding box center [528, 244] width 135 height 33
click at [1204, 25] on div "Profile dropdown button" at bounding box center [1197, 23] width 24 height 24
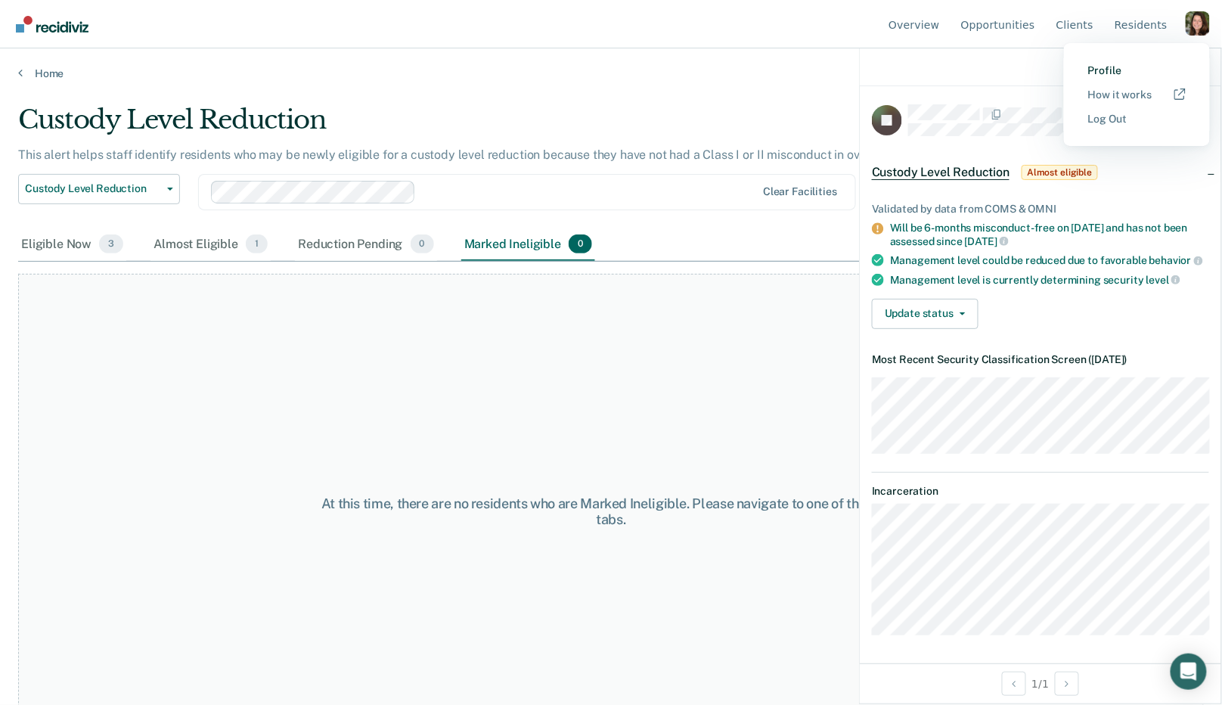
click at [1115, 68] on link "Profile" at bounding box center [1137, 70] width 98 height 13
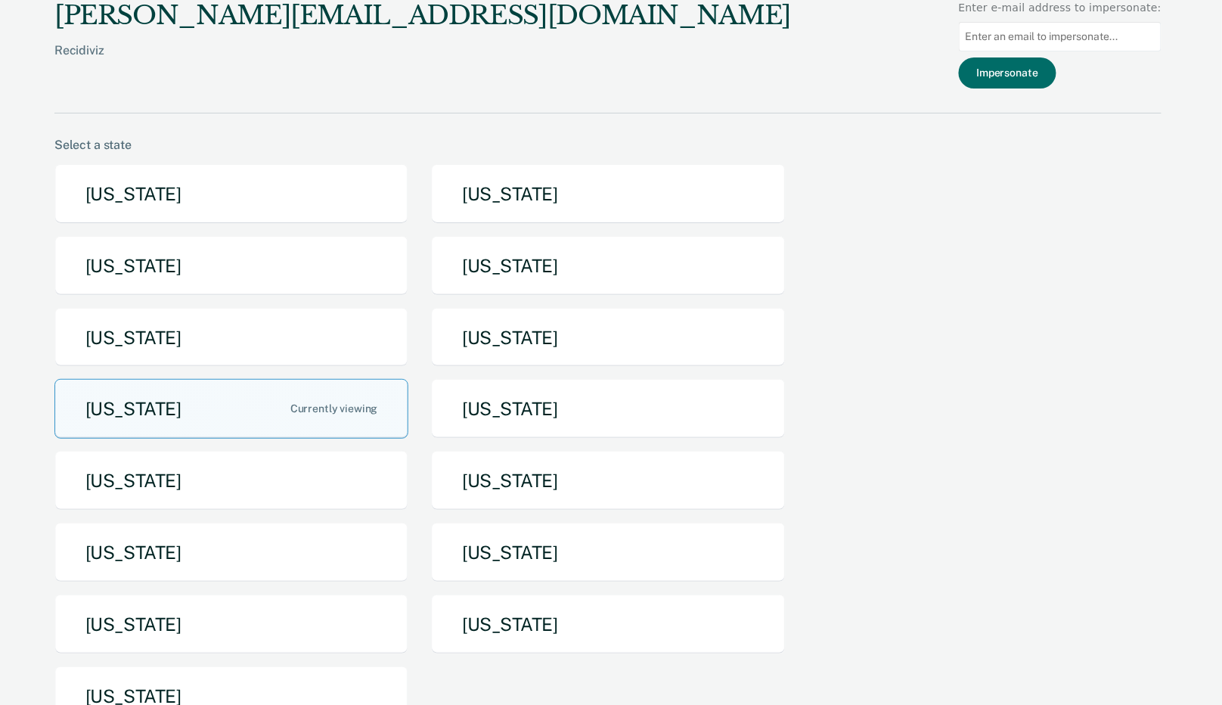
click at [1070, 42] on input "Main chart and filter content" at bounding box center [1060, 36] width 203 height 29
paste input "donstonl@michigan.gov"
type input "donstonl@michigan.gov"
click at [1039, 80] on button "Impersonate" at bounding box center [1008, 72] width 98 height 31
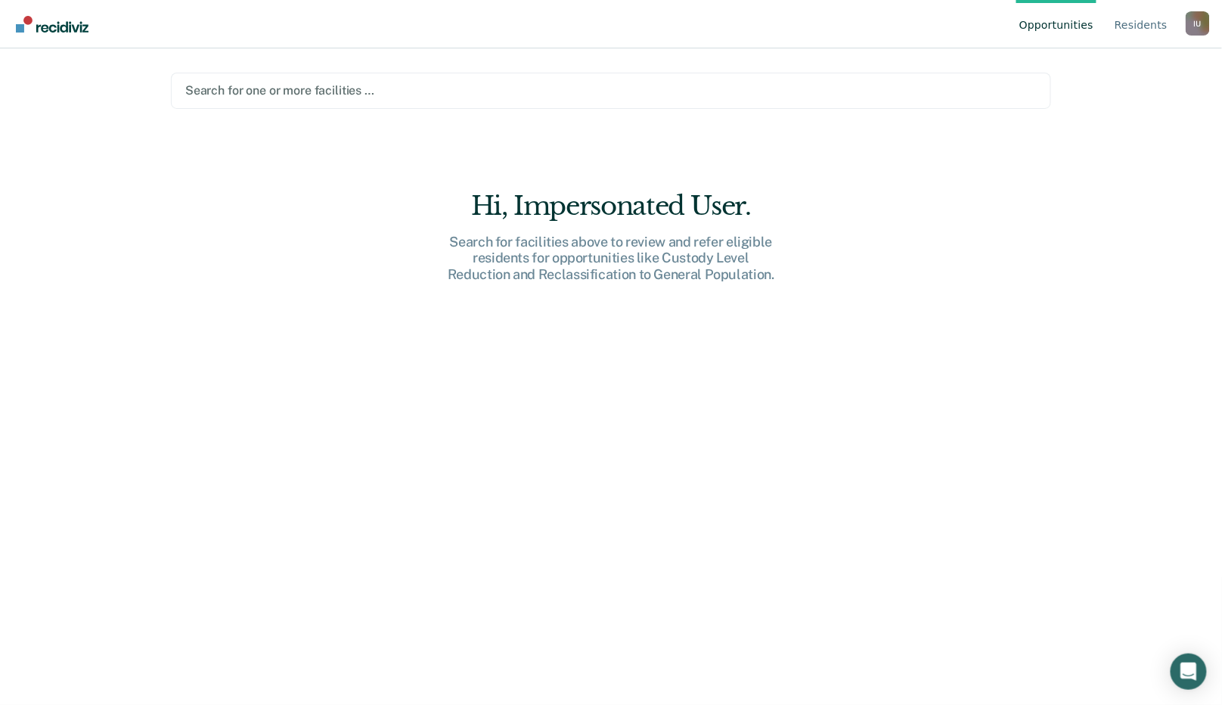
click at [555, 94] on div at bounding box center [610, 90] width 851 height 17
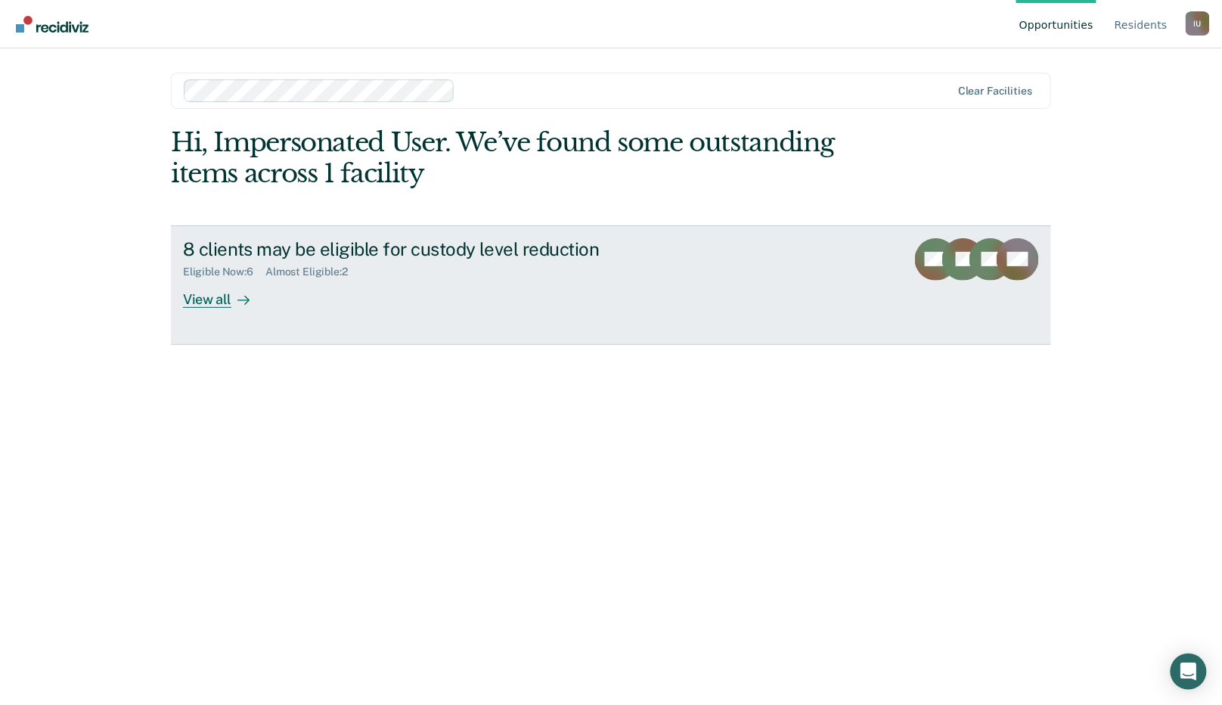
click at [528, 287] on div "8 clients may be eligible for custody level reduction Eligible Now : 6 Almost E…" at bounding box center [466, 273] width 567 height 70
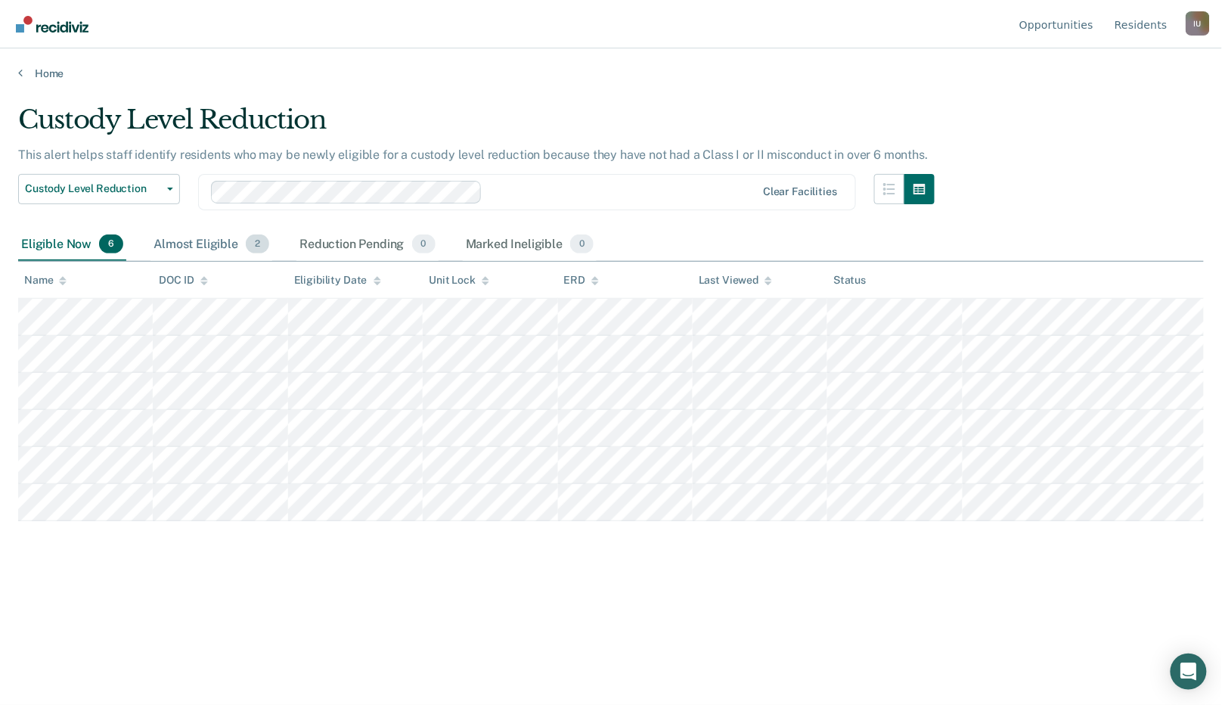
click at [225, 253] on div "Almost Eligible 2" at bounding box center [211, 244] width 122 height 33
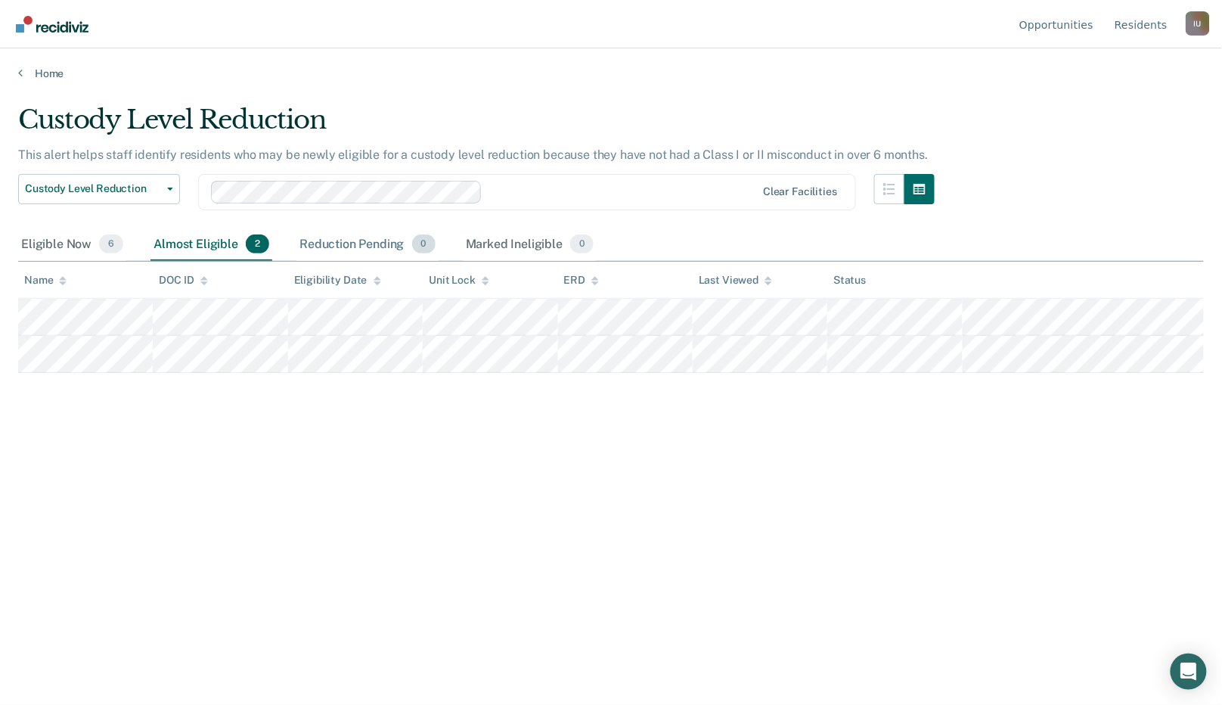
click at [362, 253] on div "Reduction Pending 0" at bounding box center [367, 244] width 142 height 33
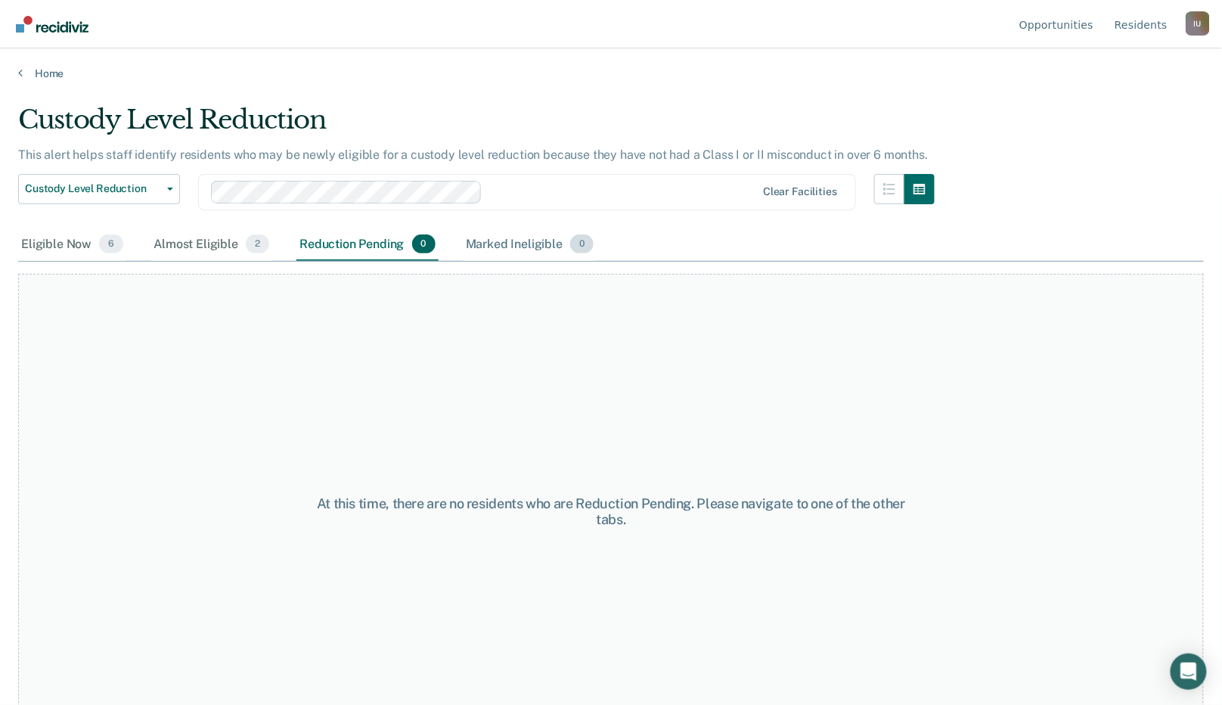
click at [491, 245] on div "Marked Ineligible 0" at bounding box center [530, 244] width 135 height 33
click at [187, 244] on div "Almost Eligible 2" at bounding box center [211, 244] width 122 height 33
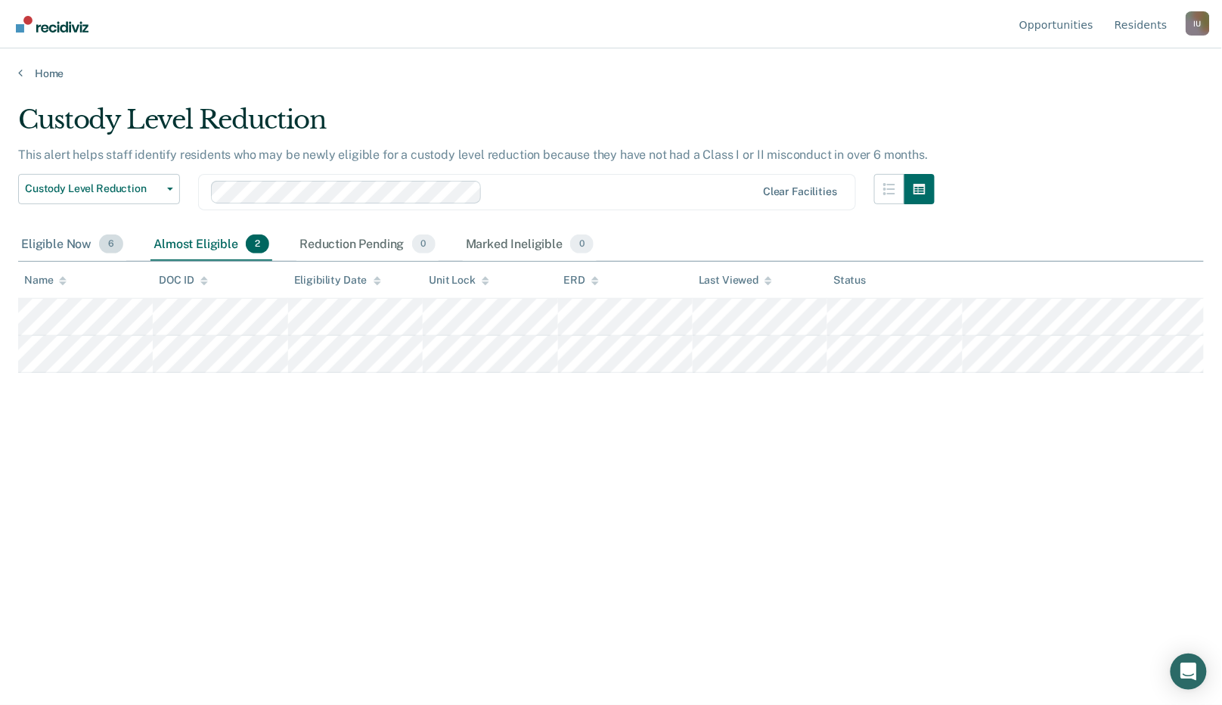
click at [64, 241] on div "Eligible Now 6" at bounding box center [72, 244] width 108 height 33
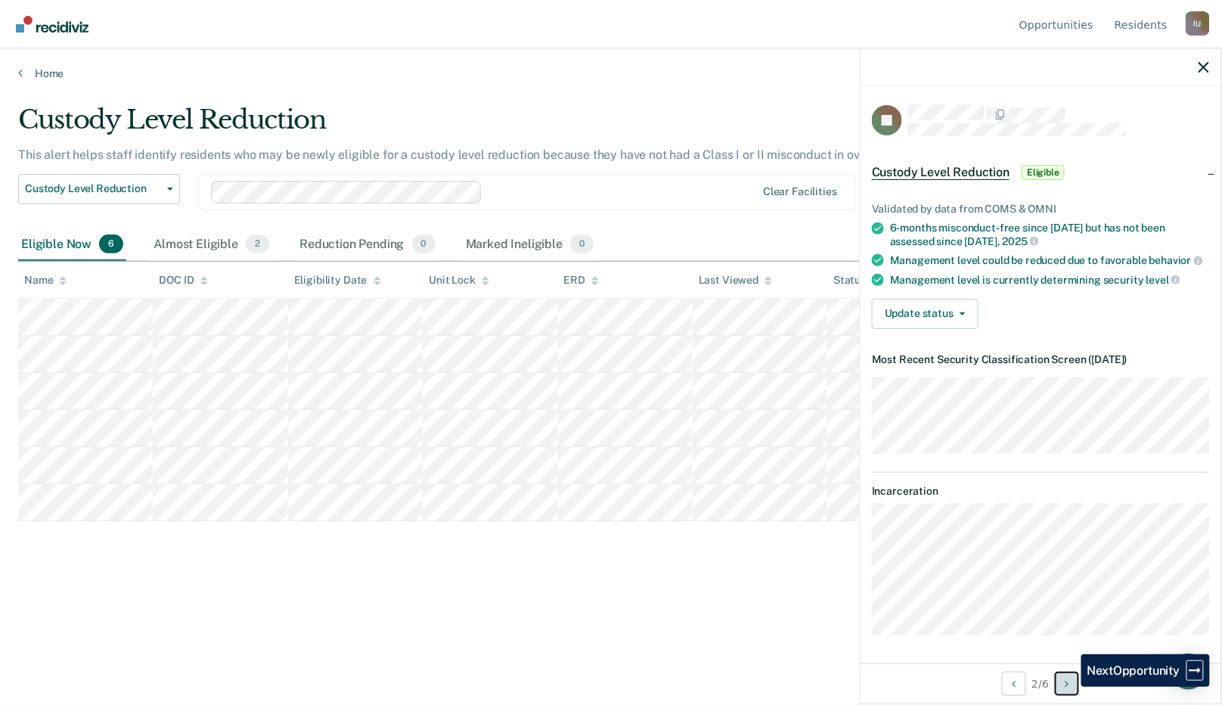
click at [1068, 686] on icon "Next Opportunity" at bounding box center [1066, 683] width 4 height 11
click at [529, 603] on div "Custody Level Reduction This alert helps staff identify residents who may be ne…" at bounding box center [610, 371] width 1185 height 535
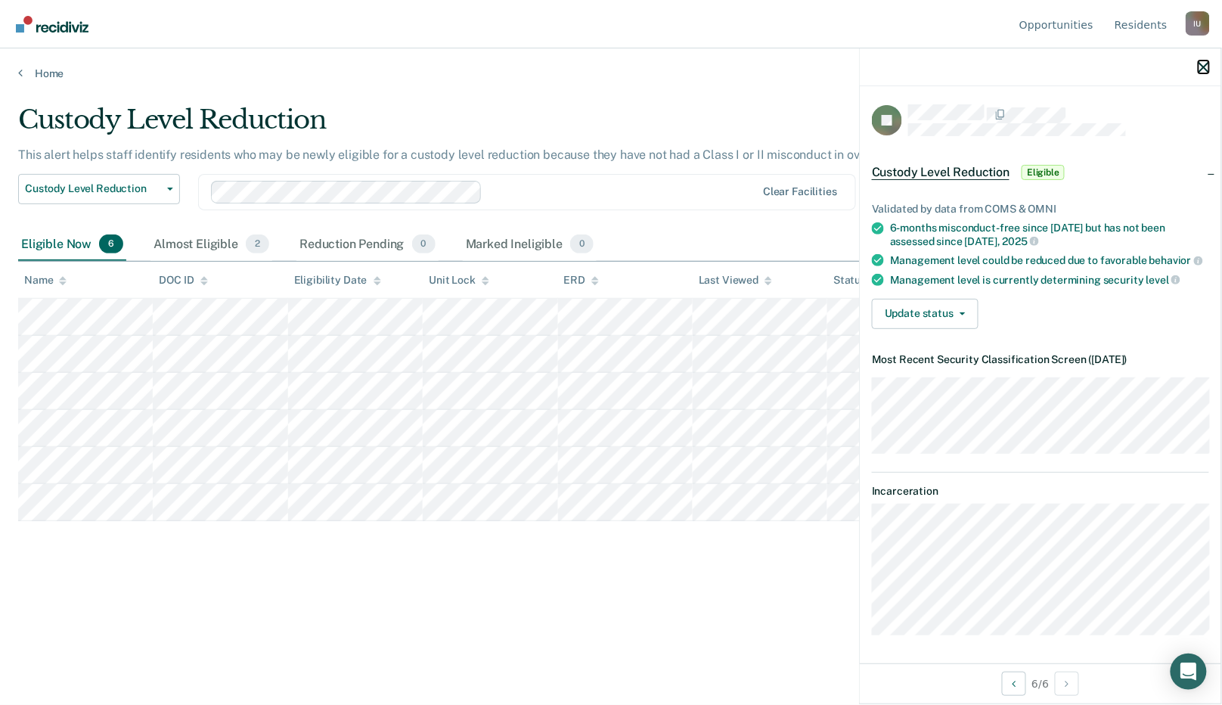
click at [1200, 64] on icon "button" at bounding box center [1203, 67] width 11 height 11
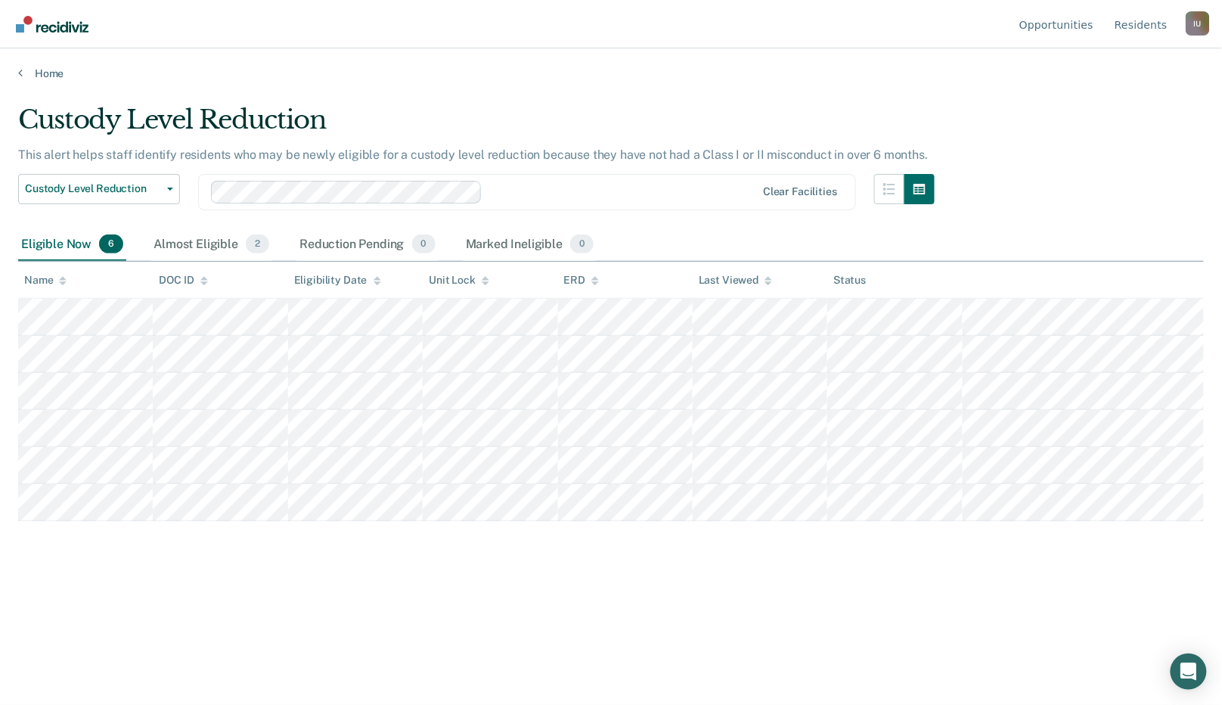
click at [596, 283] on icon at bounding box center [595, 281] width 8 height 10
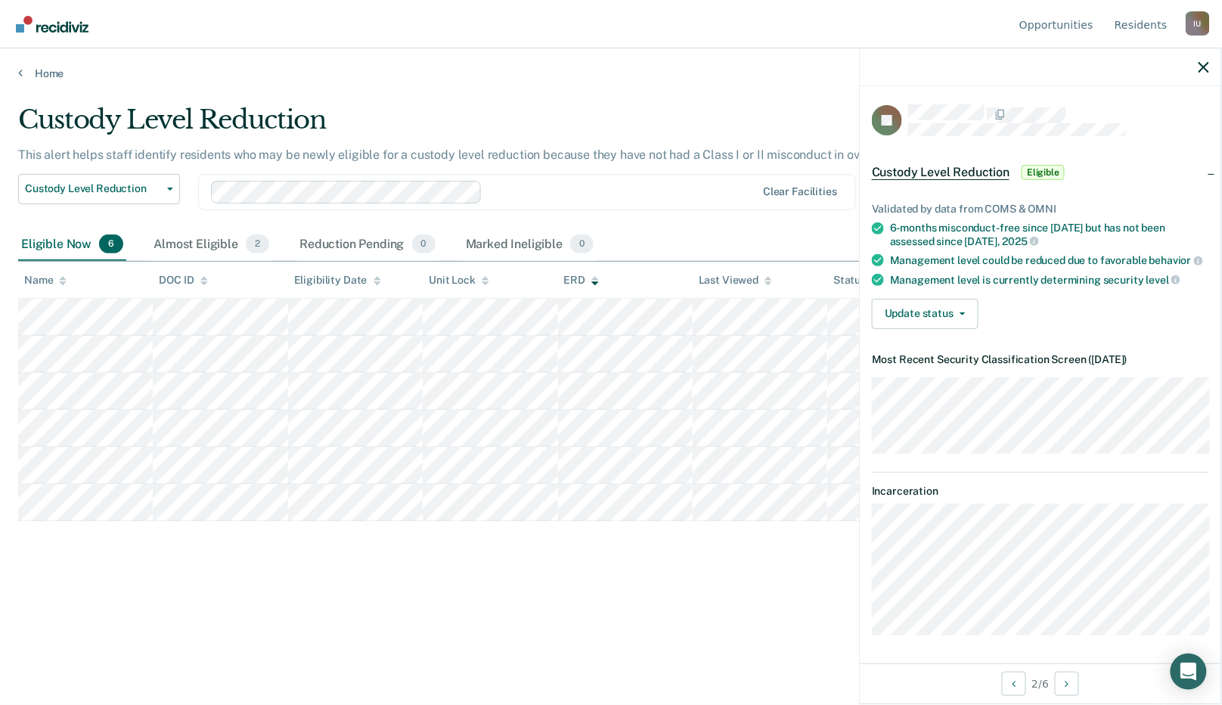
click at [774, 154] on p "This alert helps staff identify residents who may be newly eligible for a custo…" at bounding box center [472, 154] width 909 height 14
click at [916, 302] on button "Update status" at bounding box center [925, 314] width 107 height 30
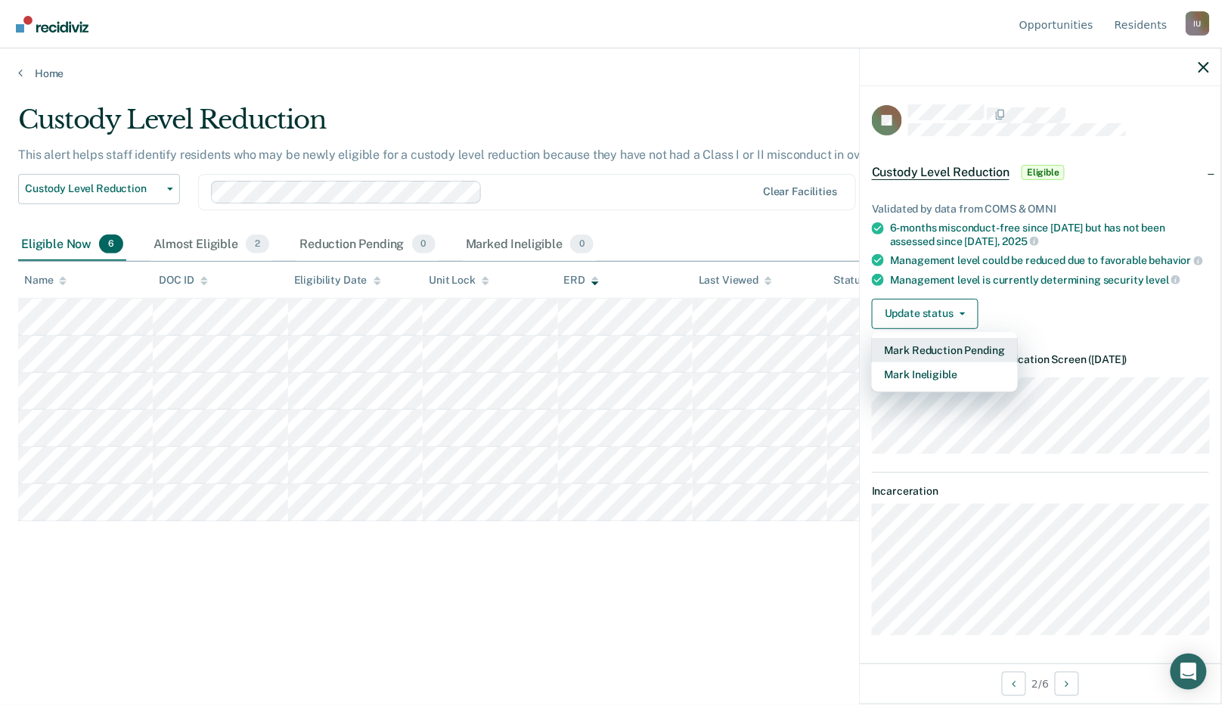
click at [948, 350] on button "Mark Reduction Pending" at bounding box center [945, 350] width 146 height 24
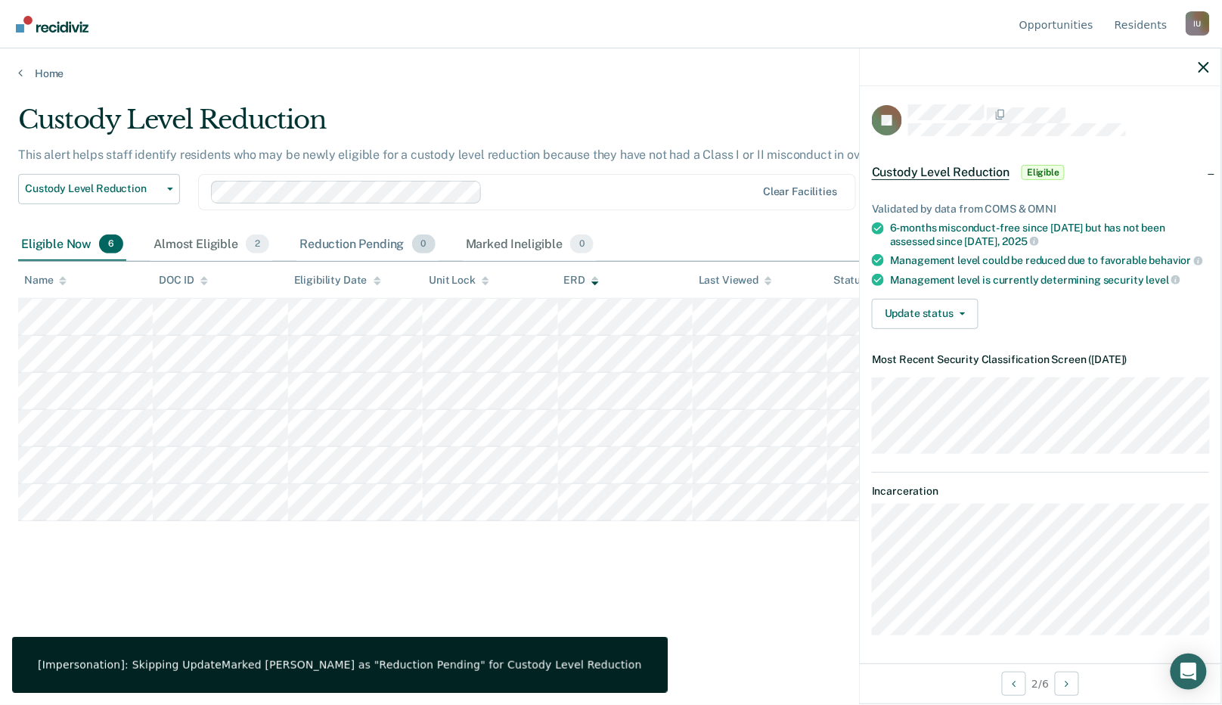
click at [380, 244] on div "Reduction Pending 0" at bounding box center [367, 244] width 142 height 33
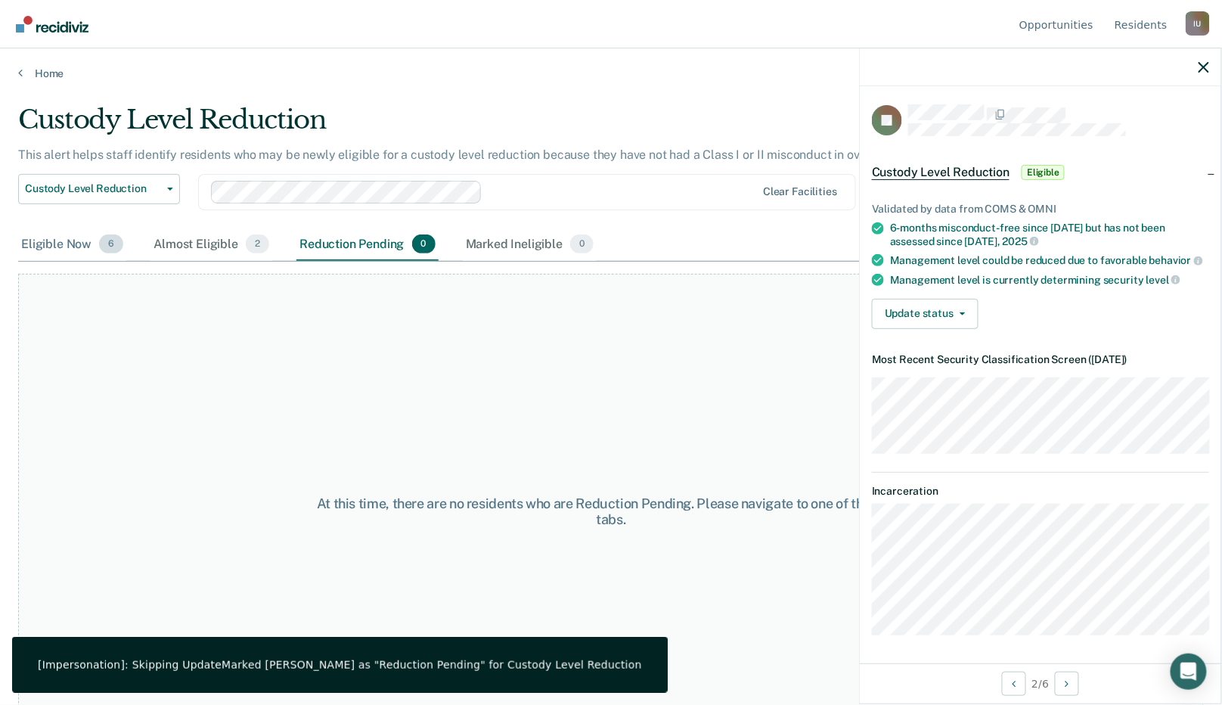
click at [76, 243] on div "Eligible Now 6" at bounding box center [72, 244] width 108 height 33
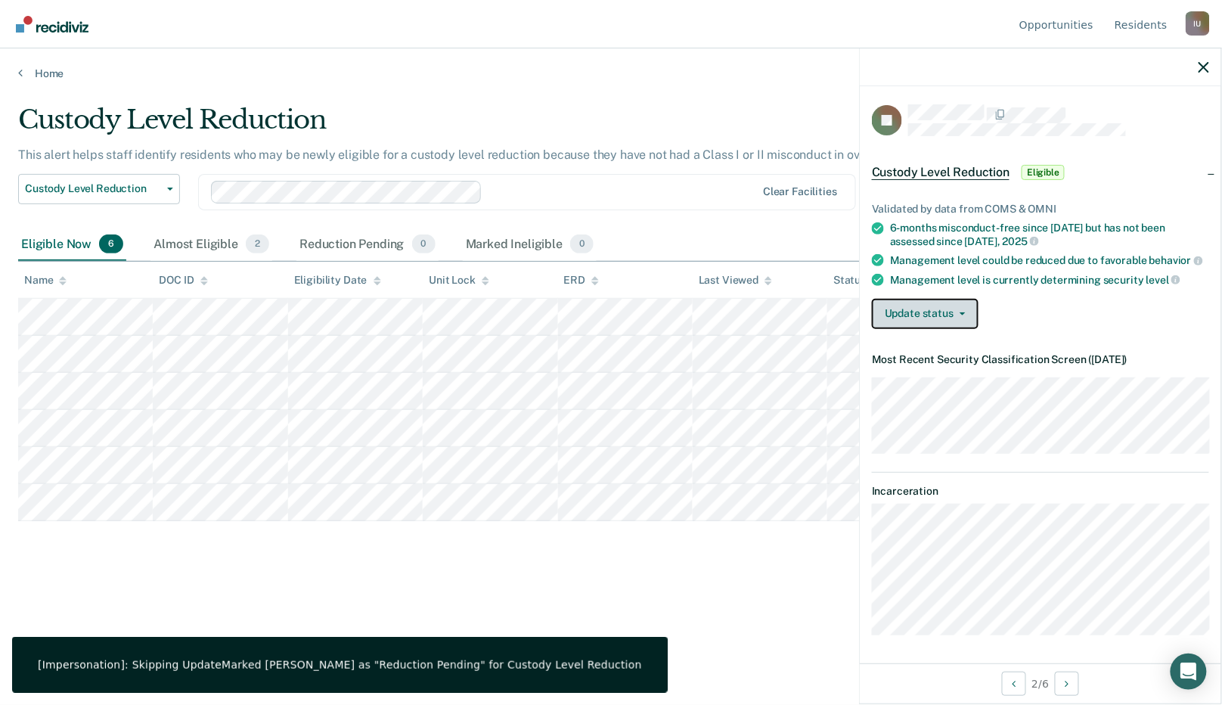
click at [898, 316] on button "Update status" at bounding box center [925, 314] width 107 height 30
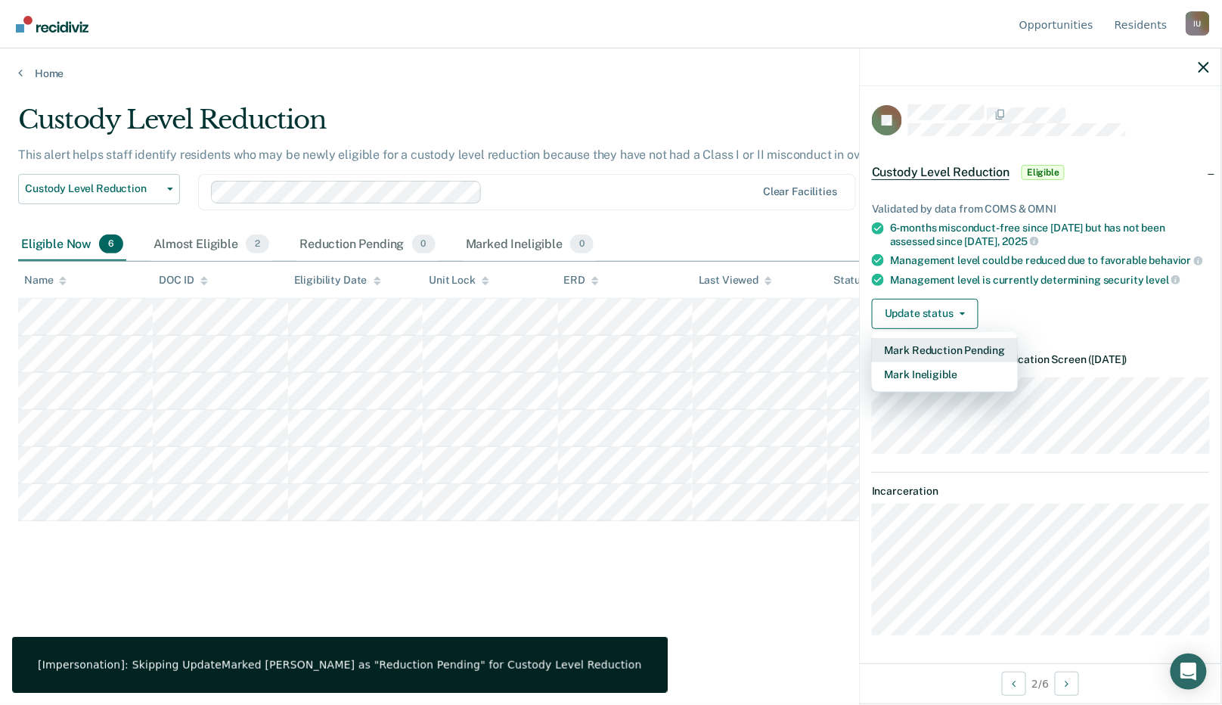
click at [919, 345] on button "Mark Reduction Pending" at bounding box center [945, 350] width 146 height 24
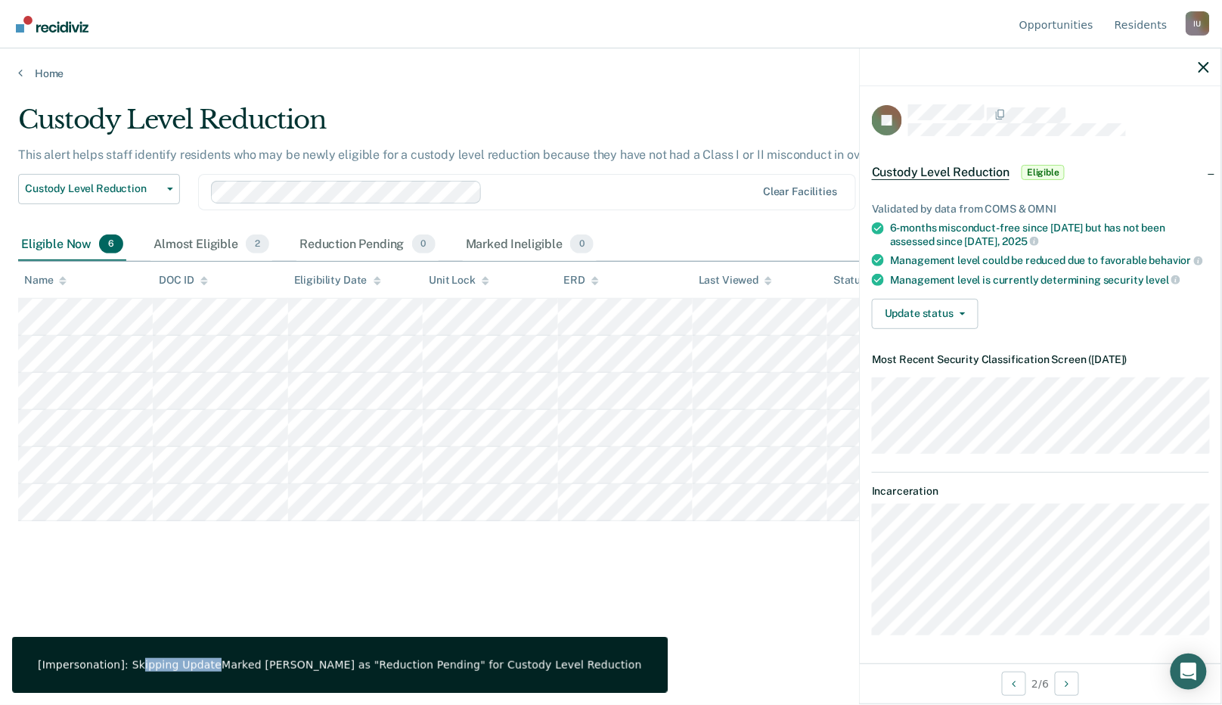
drag, startPoint x: 137, startPoint y: 652, endPoint x: 238, endPoint y: 649, distance: 101.4
click at [238, 658] on div "[Impersonation]: Skipping Update Marked Daniel Johns as "Reduction Pending" for…" at bounding box center [340, 665] width 604 height 14
click at [1198, 20] on div "I U" at bounding box center [1197, 23] width 24 height 24
click at [1095, 63] on button "Profile" at bounding box center [1137, 70] width 146 height 24
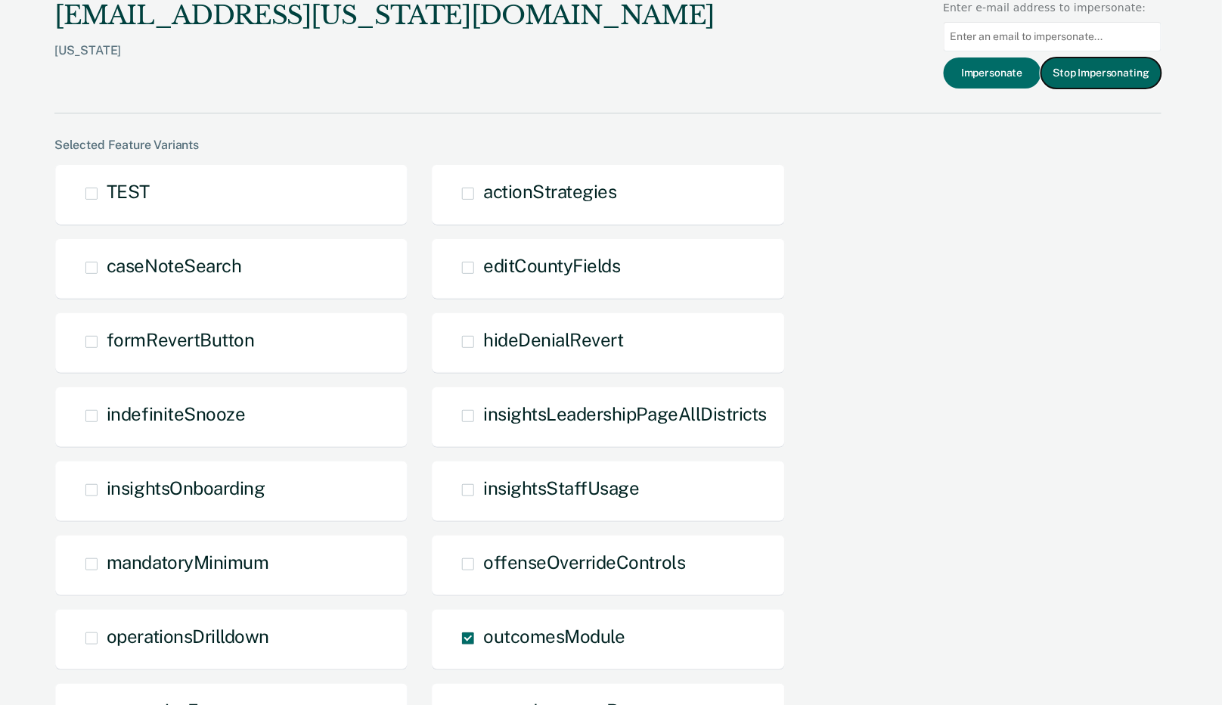
click at [1094, 76] on button "Stop Impersonating" at bounding box center [1101, 72] width 120 height 31
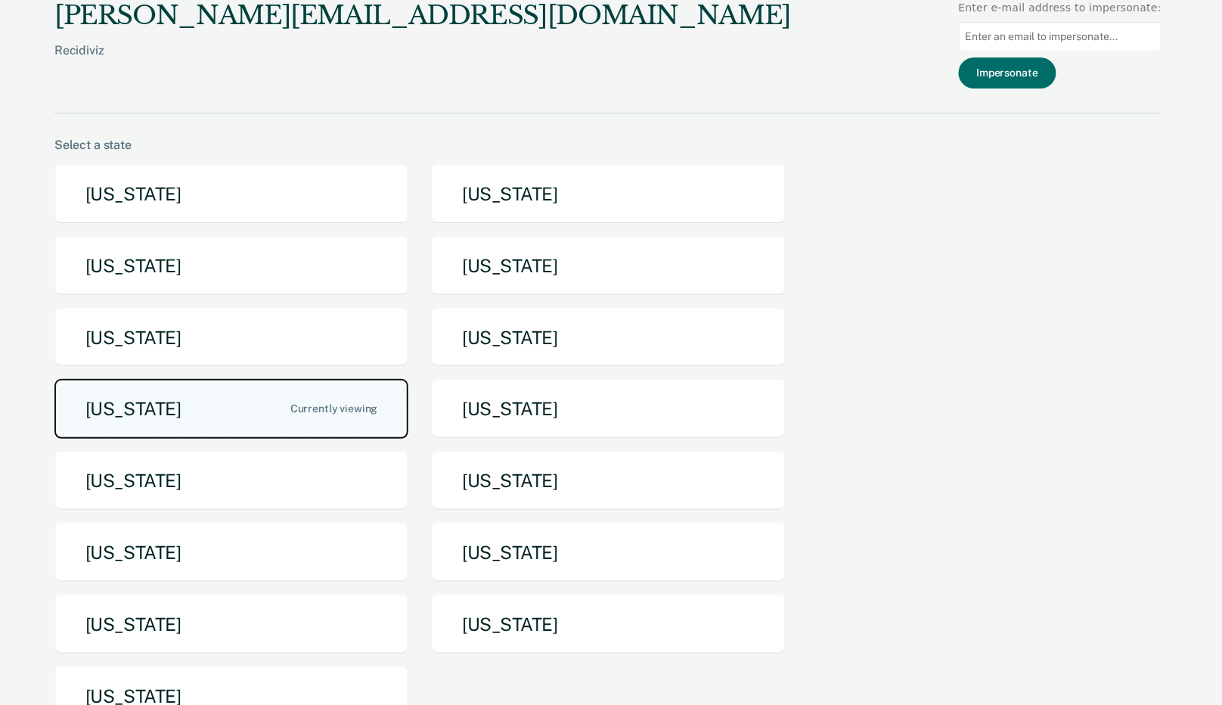
click at [320, 398] on button "[US_STATE]" at bounding box center [231, 409] width 354 height 60
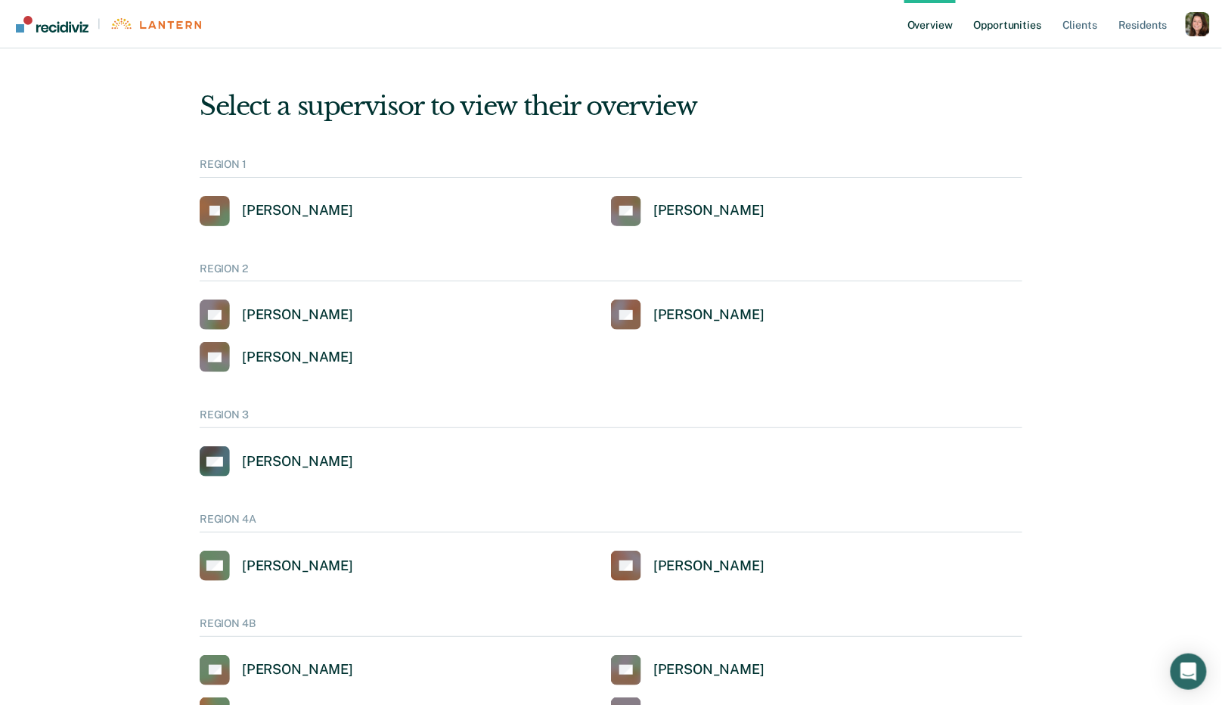
click at [997, 12] on link "Opportunities" at bounding box center [1007, 24] width 73 height 48
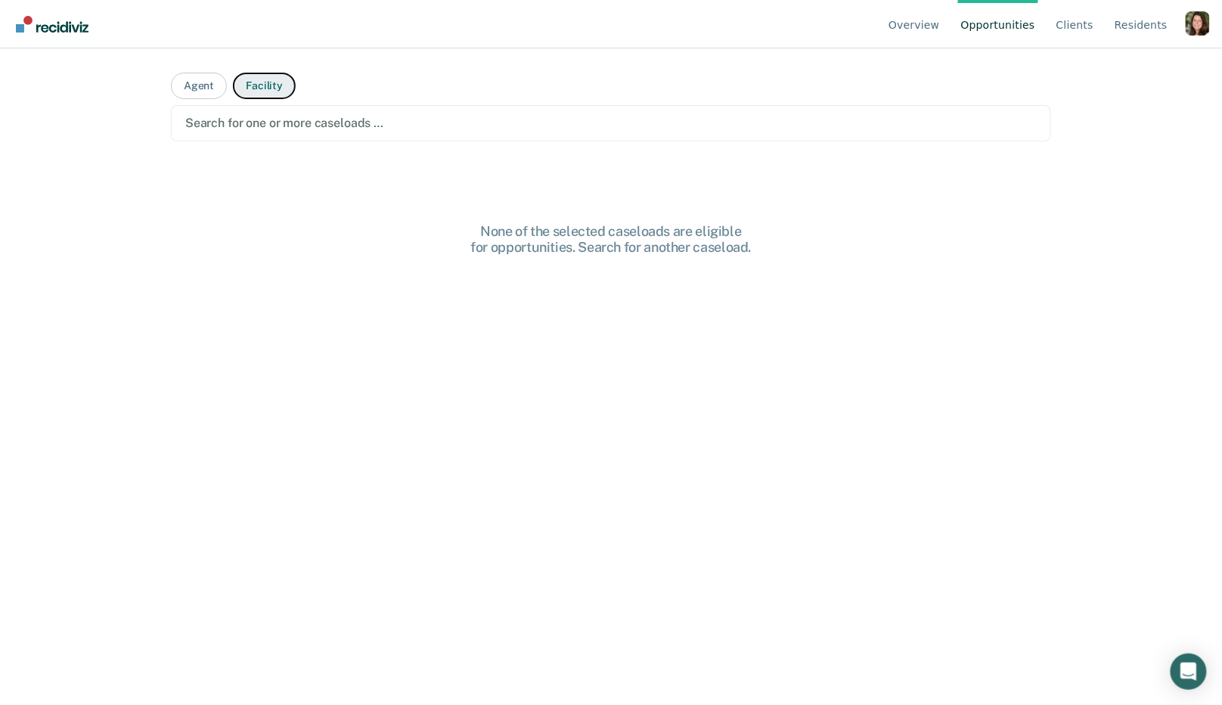
click at [245, 91] on button "Facility" at bounding box center [264, 86] width 63 height 26
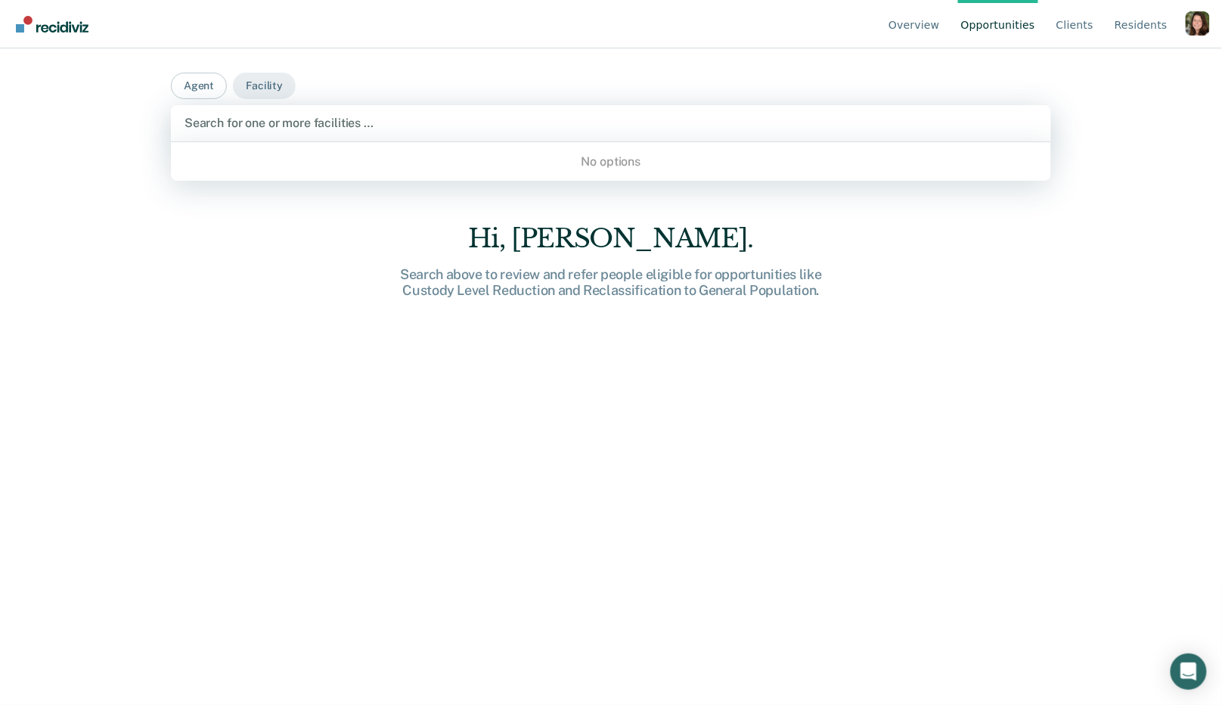
click at [245, 117] on div at bounding box center [610, 122] width 853 height 17
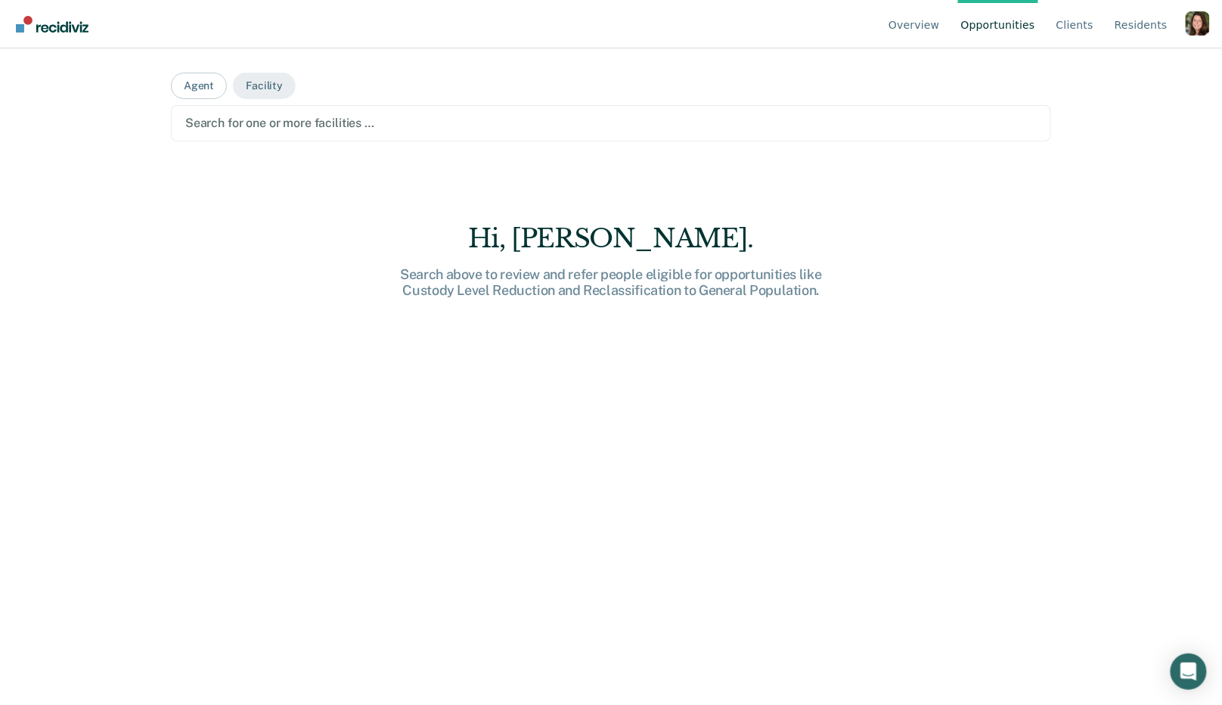
click at [302, 129] on div at bounding box center [610, 122] width 851 height 17
drag, startPoint x: 302, startPoint y: 129, endPoint x: 342, endPoint y: 11, distance: 124.6
click at [302, 129] on div at bounding box center [610, 122] width 851 height 17
click at [273, 92] on button "Facility" at bounding box center [264, 86] width 63 height 26
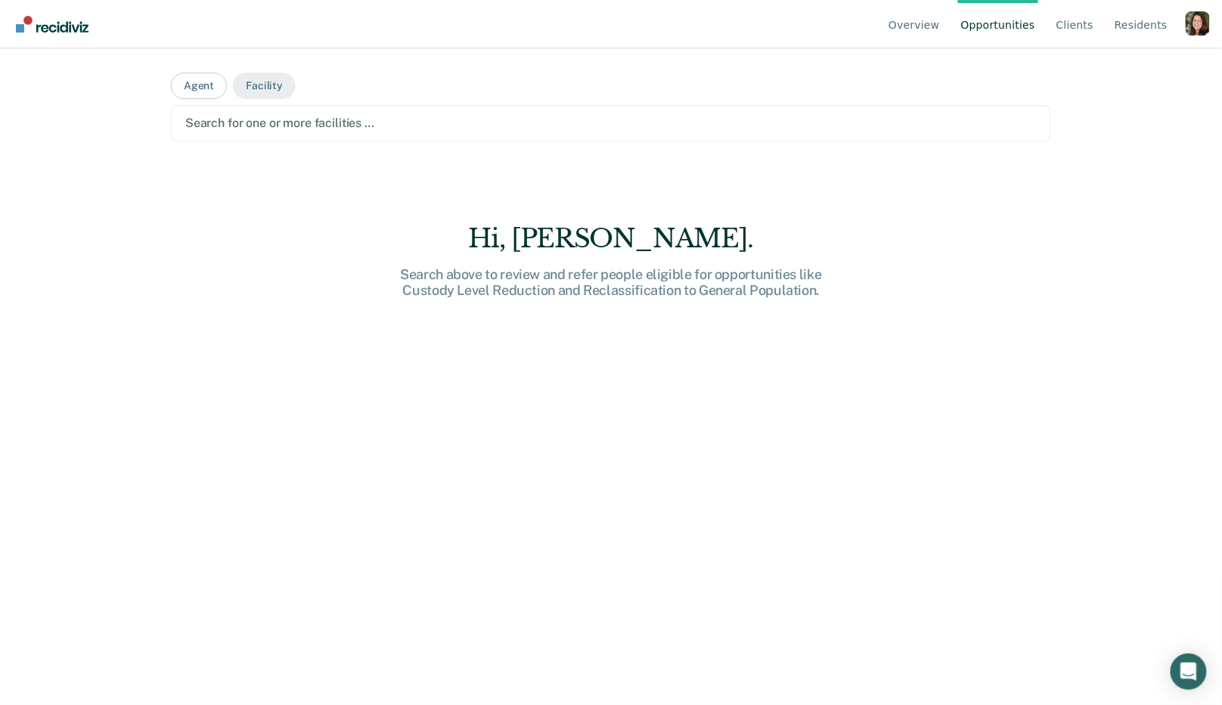
click at [276, 124] on div at bounding box center [610, 122] width 851 height 17
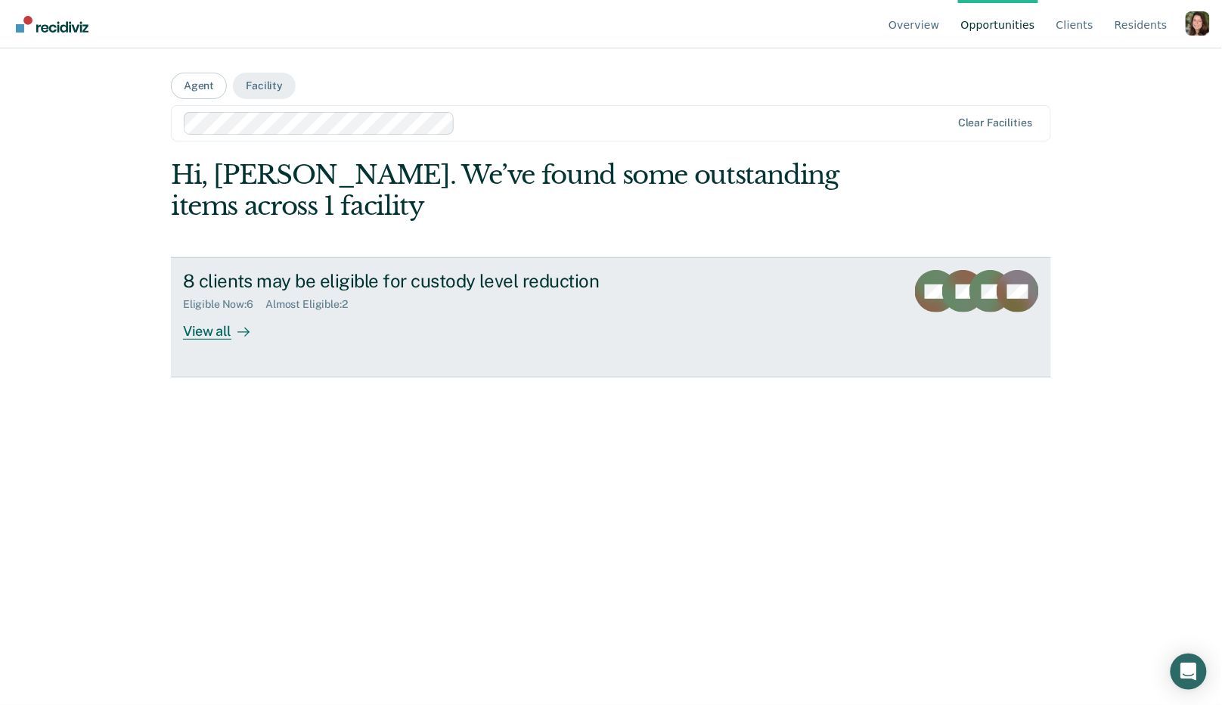
click at [430, 310] on div "8 clients may be eligible for custody level reduction Eligible Now : 6 Almost E…" at bounding box center [466, 305] width 567 height 70
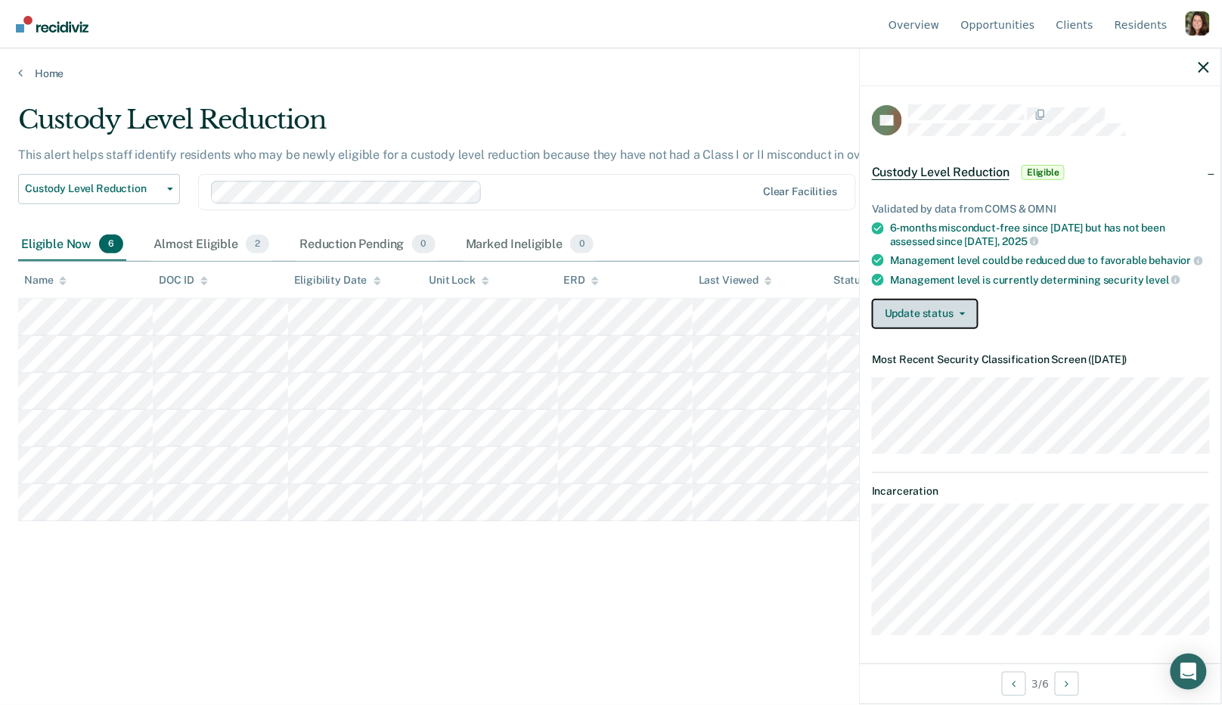
click at [928, 299] on button "Update status" at bounding box center [925, 314] width 107 height 30
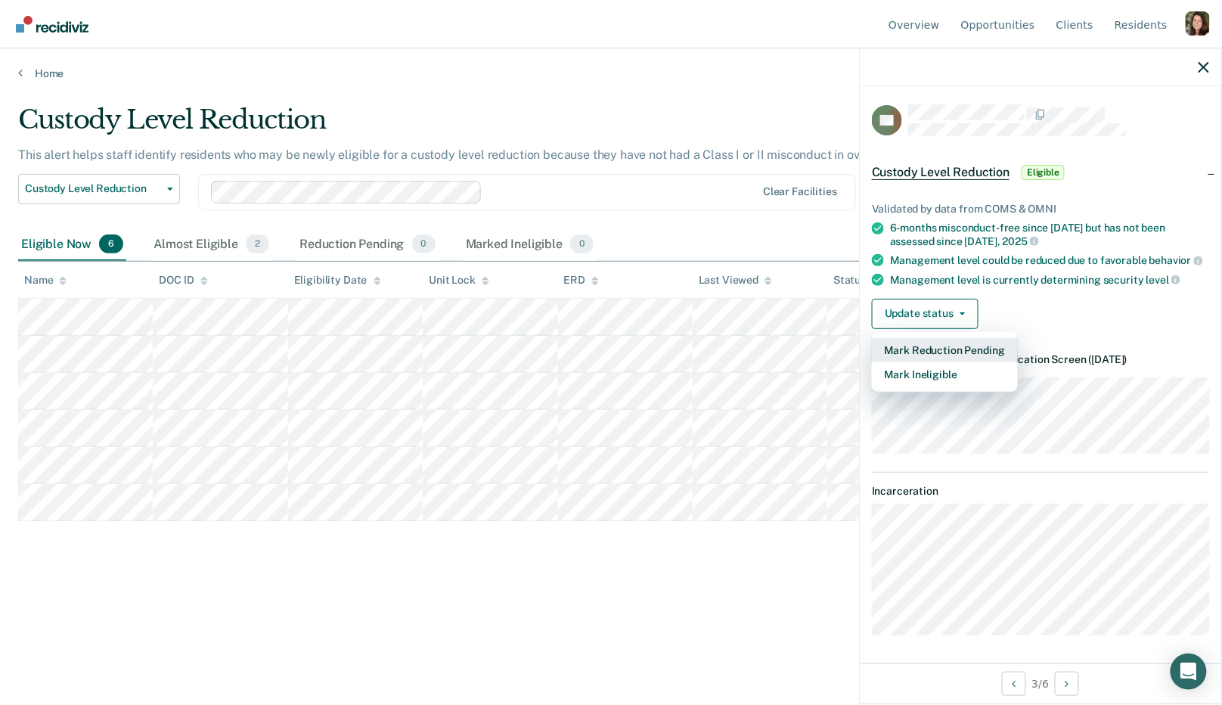
click at [940, 349] on button "Mark Reduction Pending" at bounding box center [945, 350] width 146 height 24
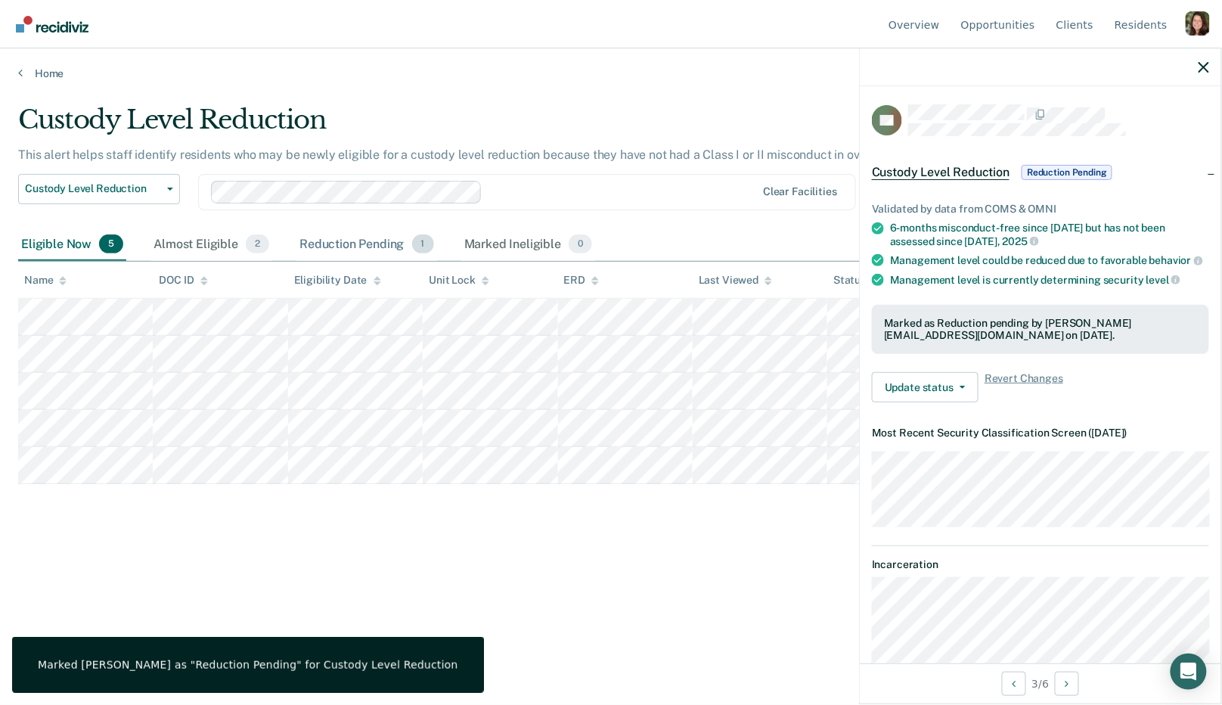
click at [325, 237] on div "Reduction Pending 1" at bounding box center [366, 244] width 141 height 33
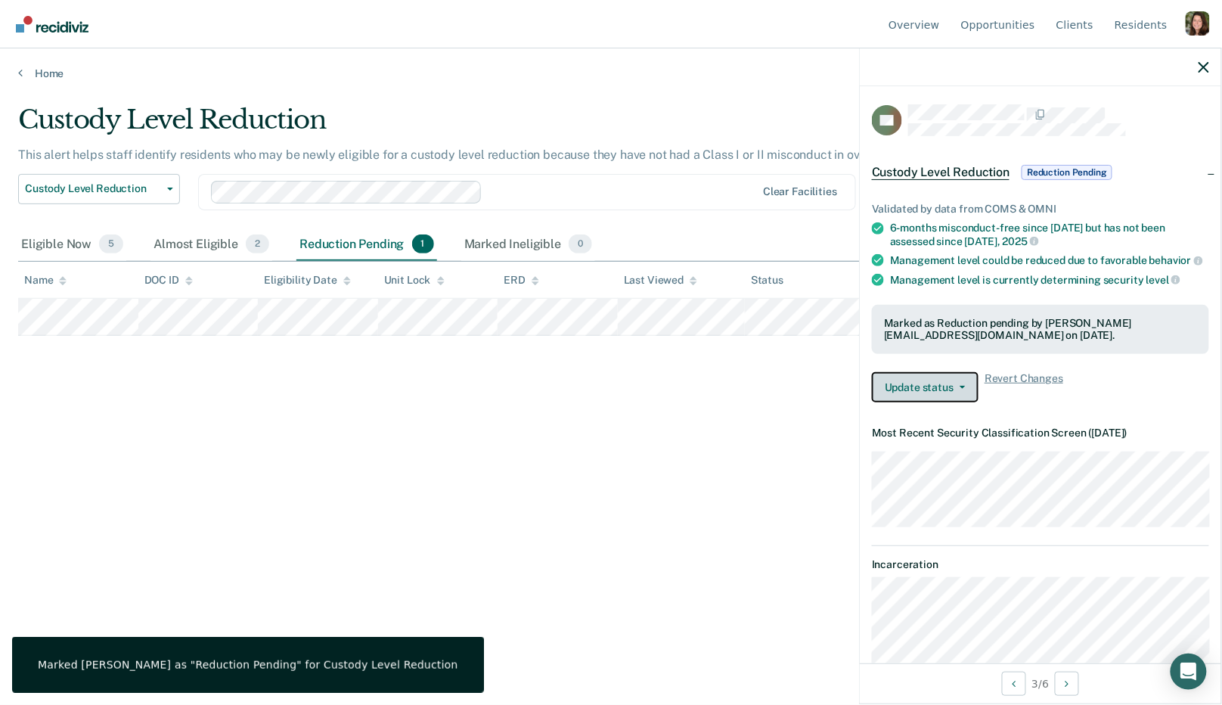
click at [941, 382] on button "Update status" at bounding box center [925, 387] width 107 height 30
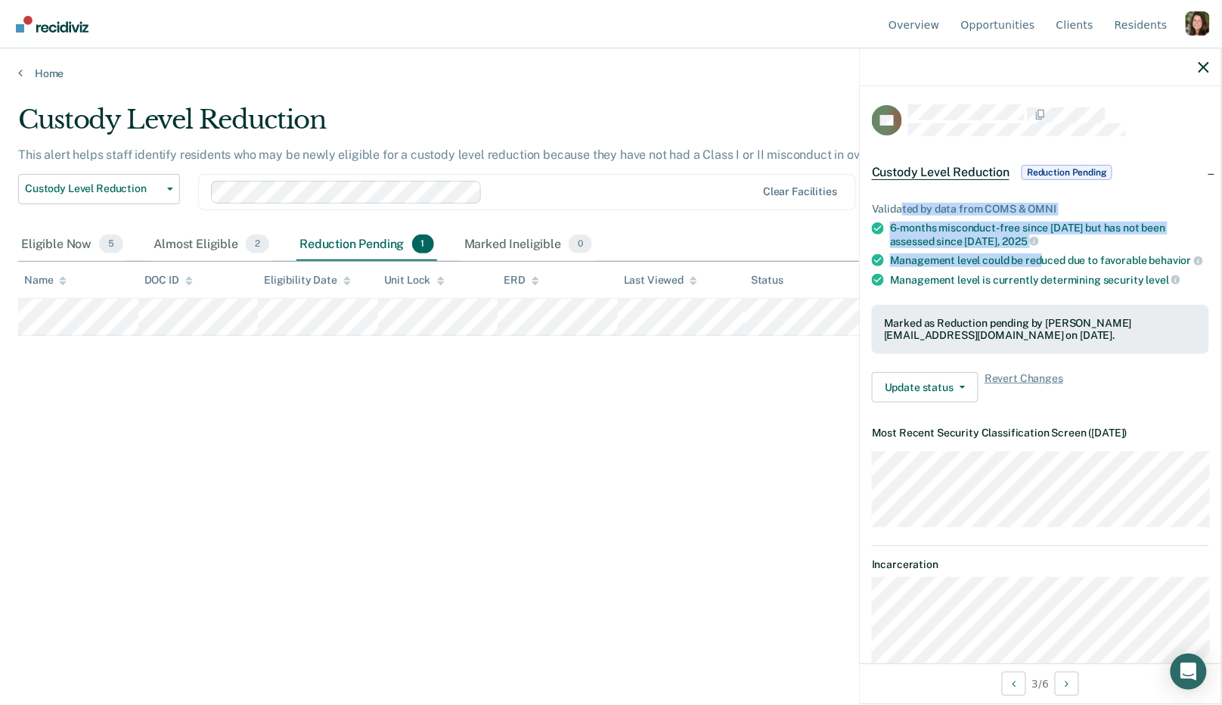
drag, startPoint x: 903, startPoint y: 212, endPoint x: 1044, endPoint y: 261, distance: 149.4
click at [1044, 261] on ul "Validated by data from COMS & OMNI 6-months misconduct-free since Aug 6, 2025 b…" at bounding box center [1040, 244] width 337 height 83
click at [1044, 261] on div "Management level could be reduced due to favorable behavior" at bounding box center [1049, 260] width 319 height 14
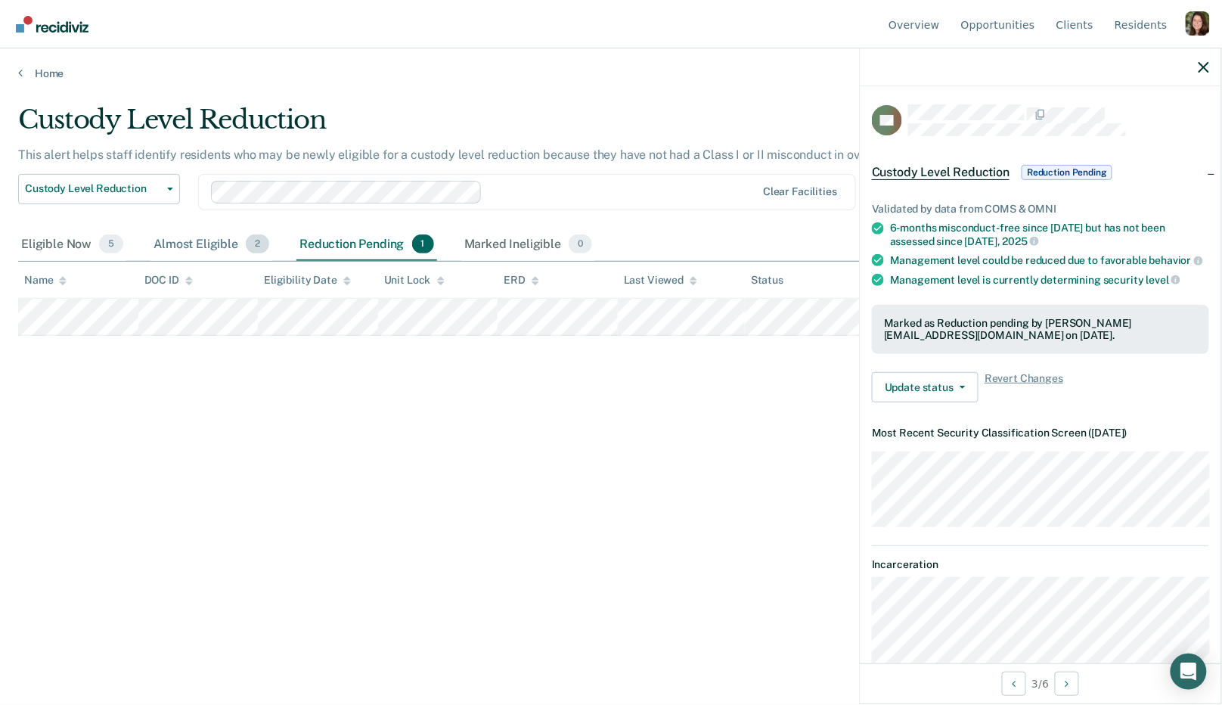
click at [204, 237] on div "Almost Eligible 2" at bounding box center [211, 244] width 122 height 33
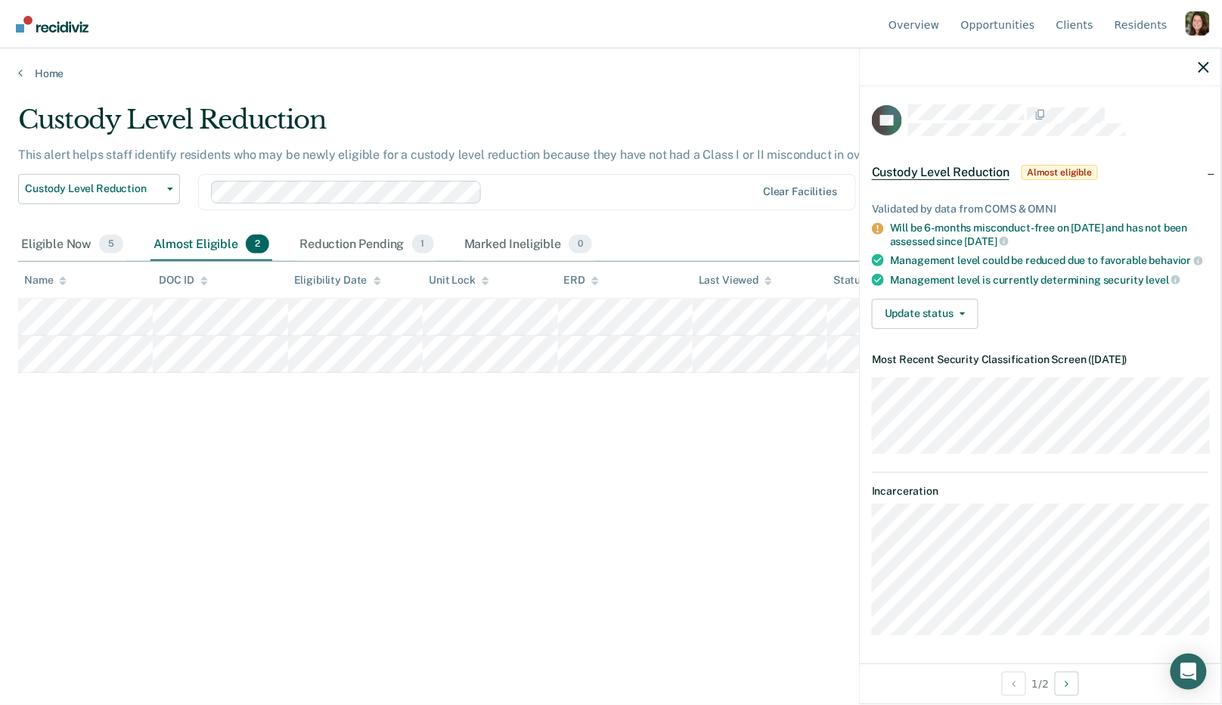
click at [655, 159] on p "This alert helps staff identify residents who may be newly eligible for a custo…" at bounding box center [472, 154] width 909 height 14
click at [1204, 57] on div at bounding box center [1040, 67] width 361 height 38
click at [1203, 60] on button "button" at bounding box center [1203, 66] width 11 height 13
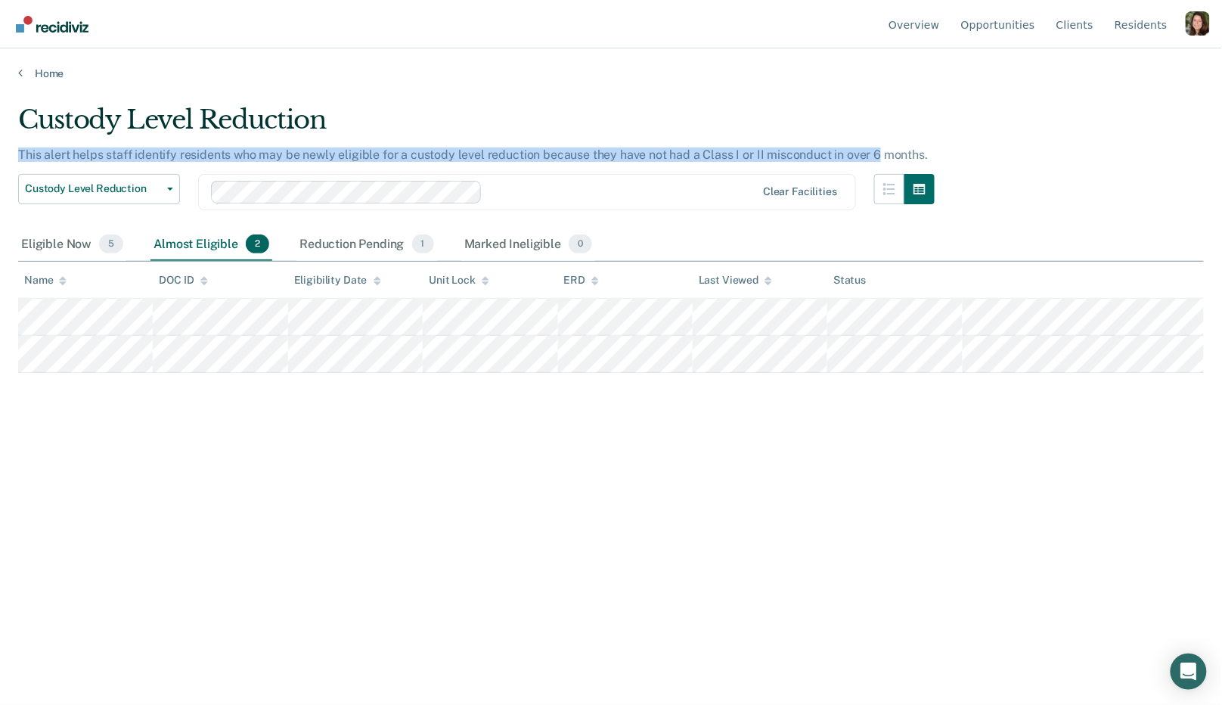
drag, startPoint x: 953, startPoint y: 146, endPoint x: 871, endPoint y: 153, distance: 82.0
click at [872, 153] on div "Custody Level Reduction This alert helps staff identify residents who may be ne…" at bounding box center [610, 347] width 1185 height 487
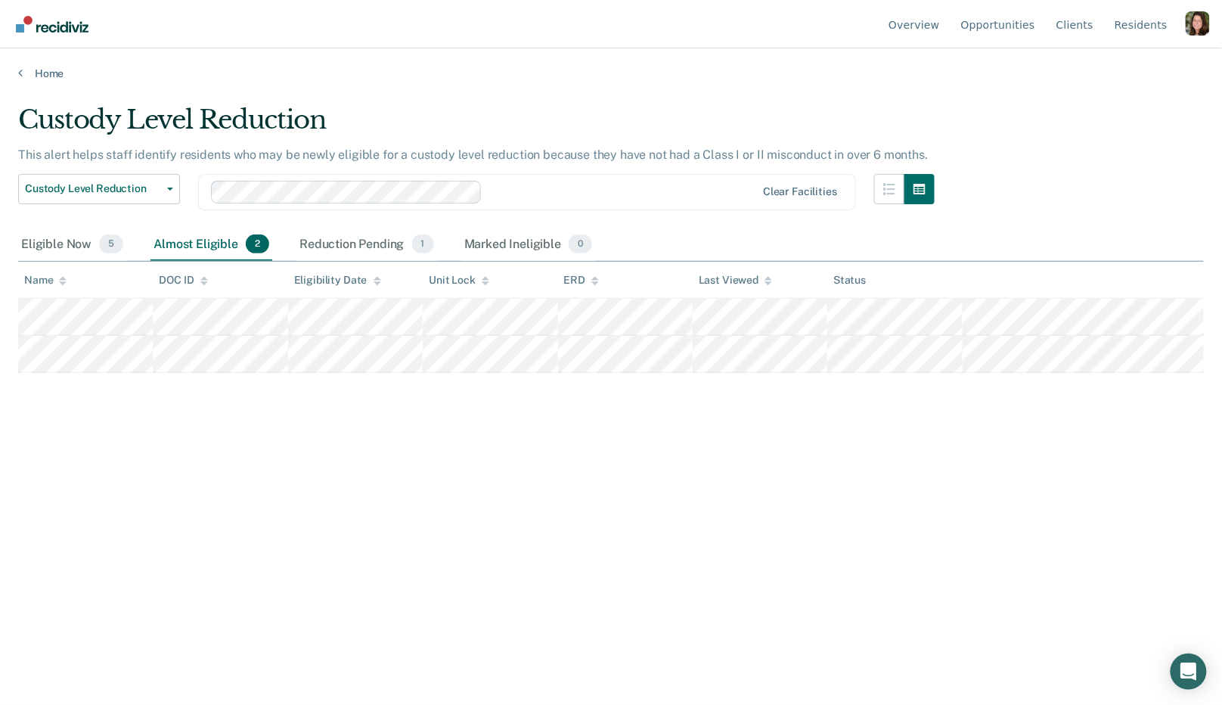
click at [936, 160] on div "Custody Level Reduction This alert helps staff identify residents who may be ne…" at bounding box center [610, 347] width 1185 height 487
click at [373, 247] on div "Reduction Pending 1" at bounding box center [366, 244] width 141 height 33
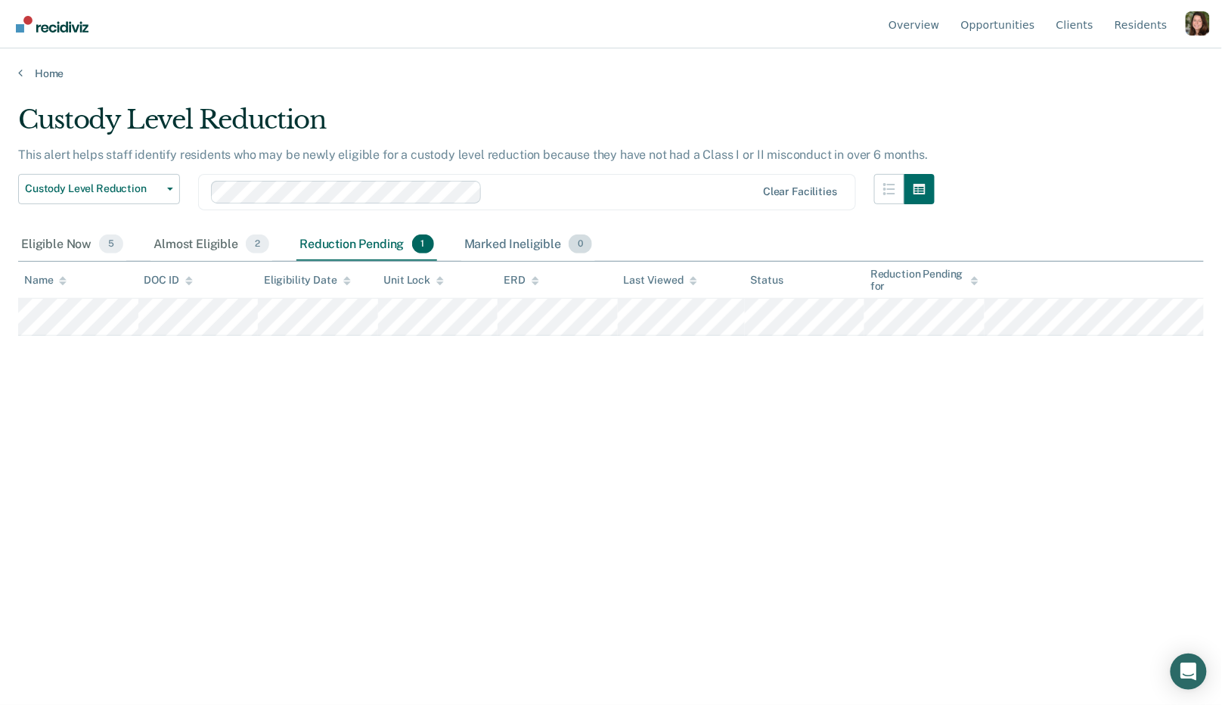
click at [532, 246] on div "Marked Ineligible 0" at bounding box center [528, 244] width 135 height 33
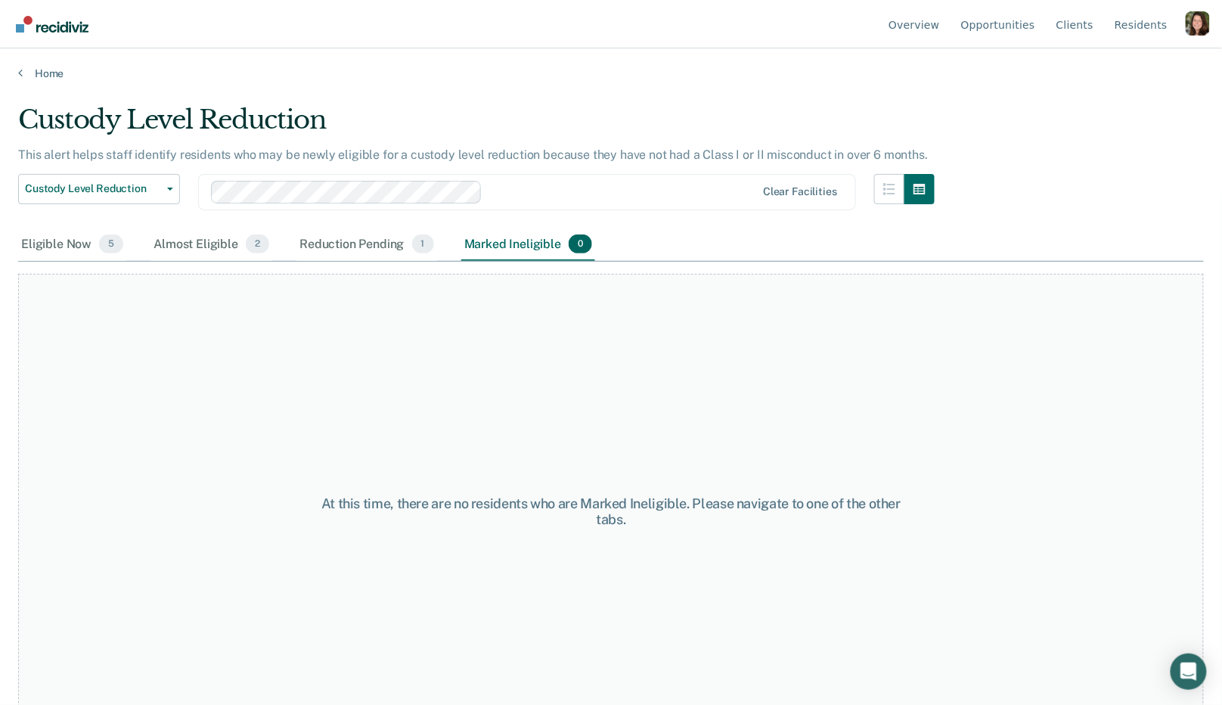
click at [949, 154] on div "Custody Level Reduction This alert helps staff identify residents who may be ne…" at bounding box center [610, 347] width 1185 height 487
click at [67, 245] on div "Eligible Now 5" at bounding box center [72, 244] width 108 height 33
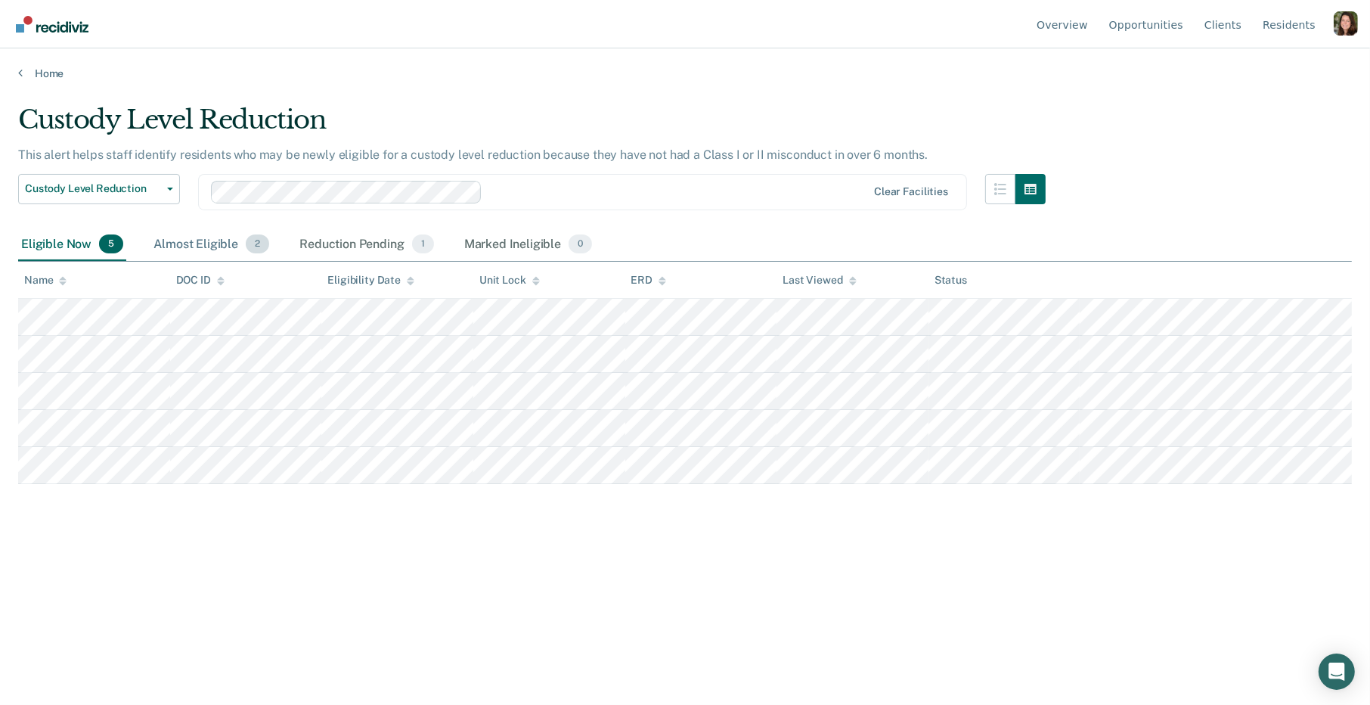
click at [192, 247] on div "Almost Eligible 2" at bounding box center [211, 244] width 122 height 33
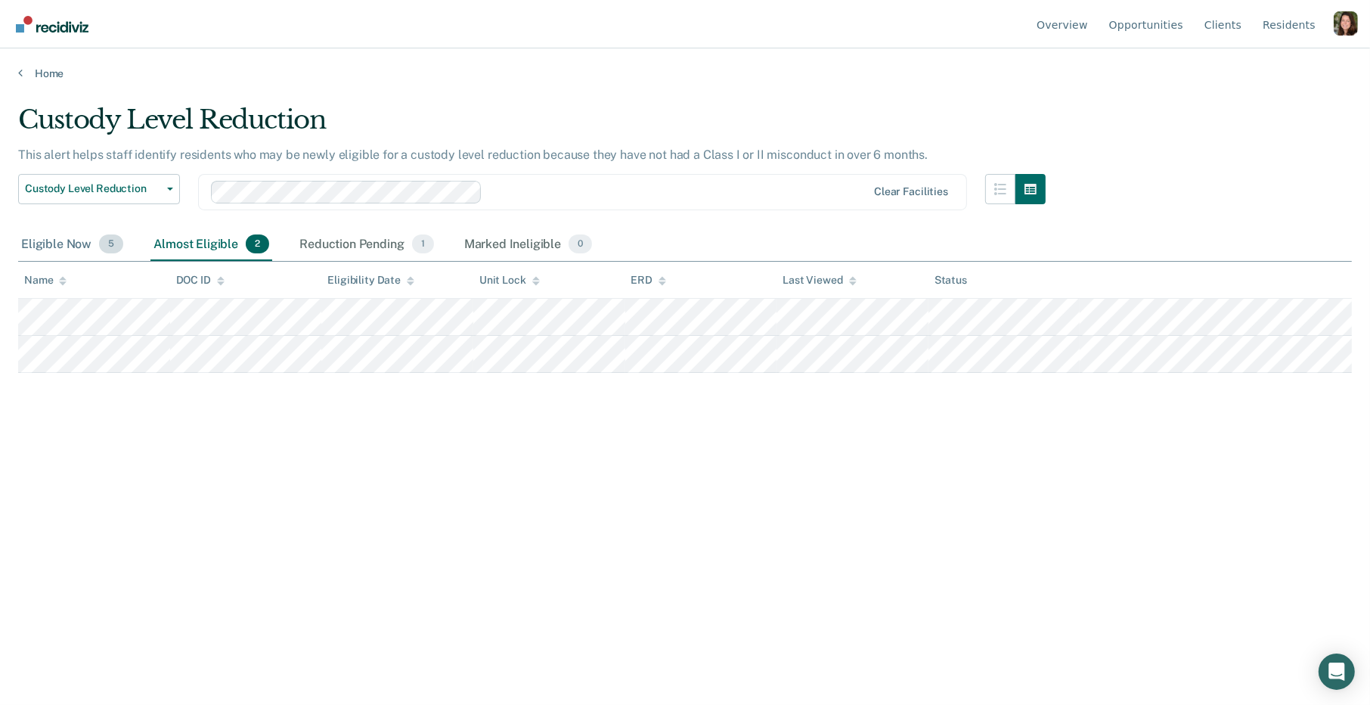
click at [91, 250] on div "Eligible Now 5" at bounding box center [72, 244] width 108 height 33
